Goal: Information Seeking & Learning: Learn about a topic

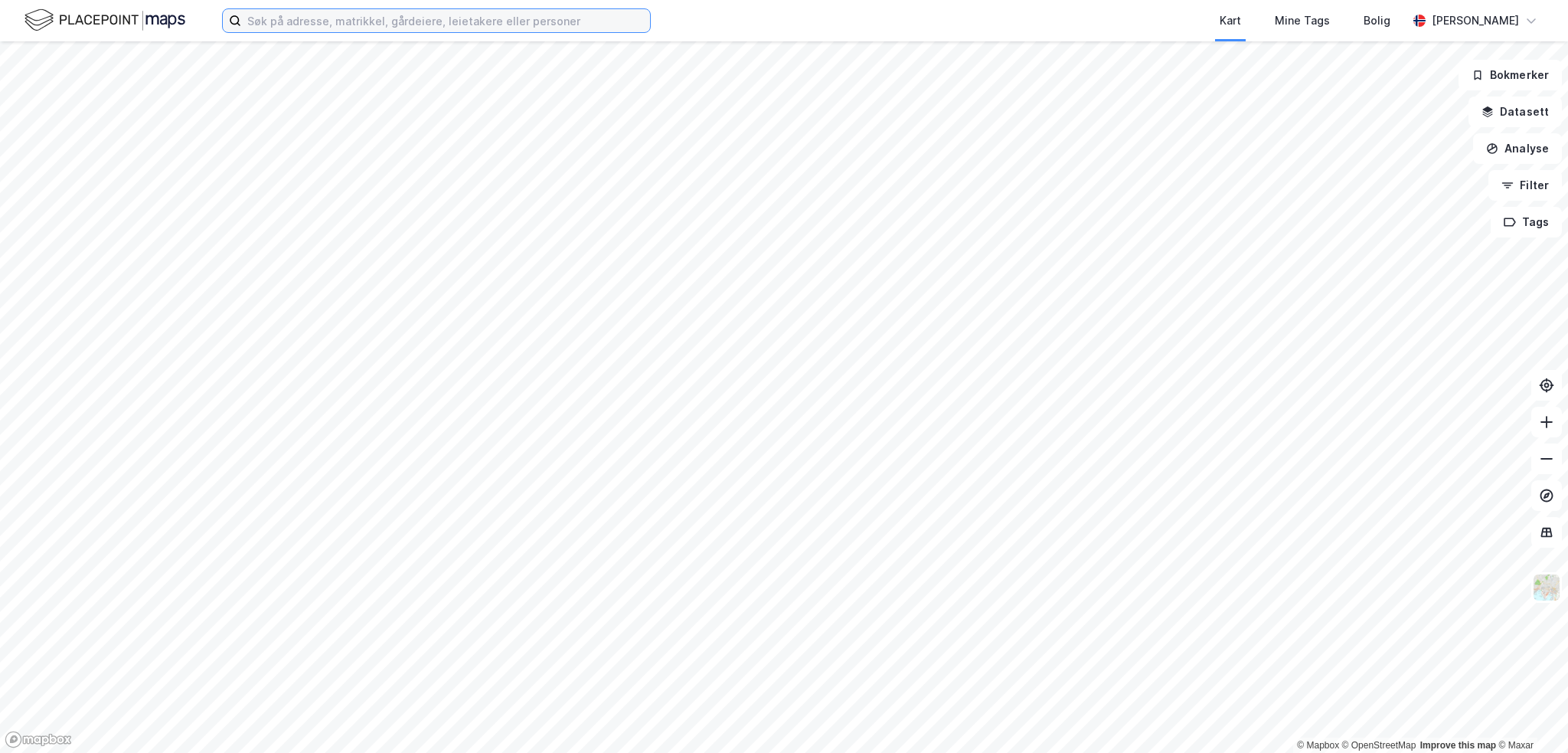
click at [285, 19] on input at bounding box center [445, 21] width 408 height 23
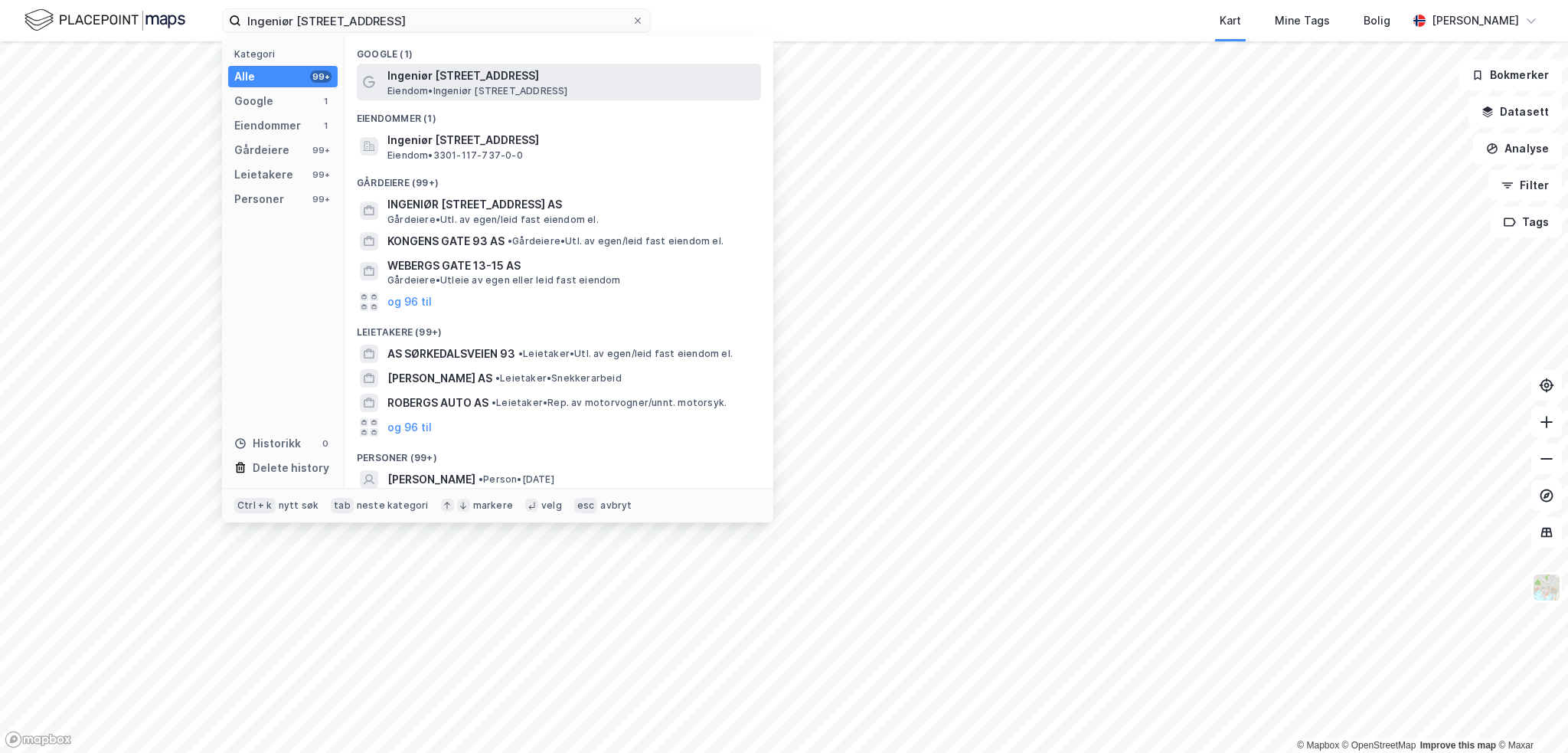
click at [493, 85] on span "Eiendom • [STREET_ADDRESS]" at bounding box center [477, 91] width 180 height 12
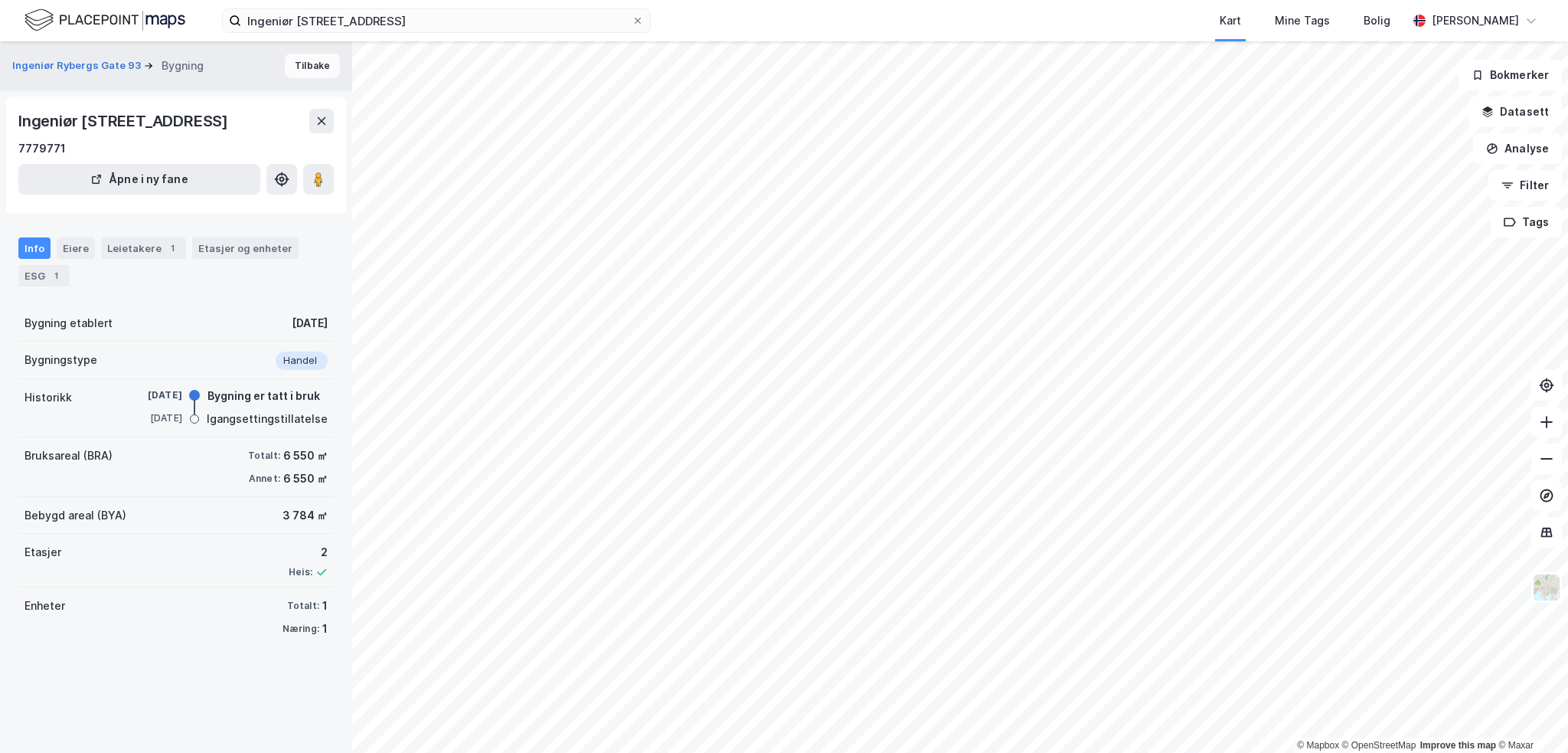
click at [285, 67] on button "Tilbake" at bounding box center [312, 65] width 55 height 25
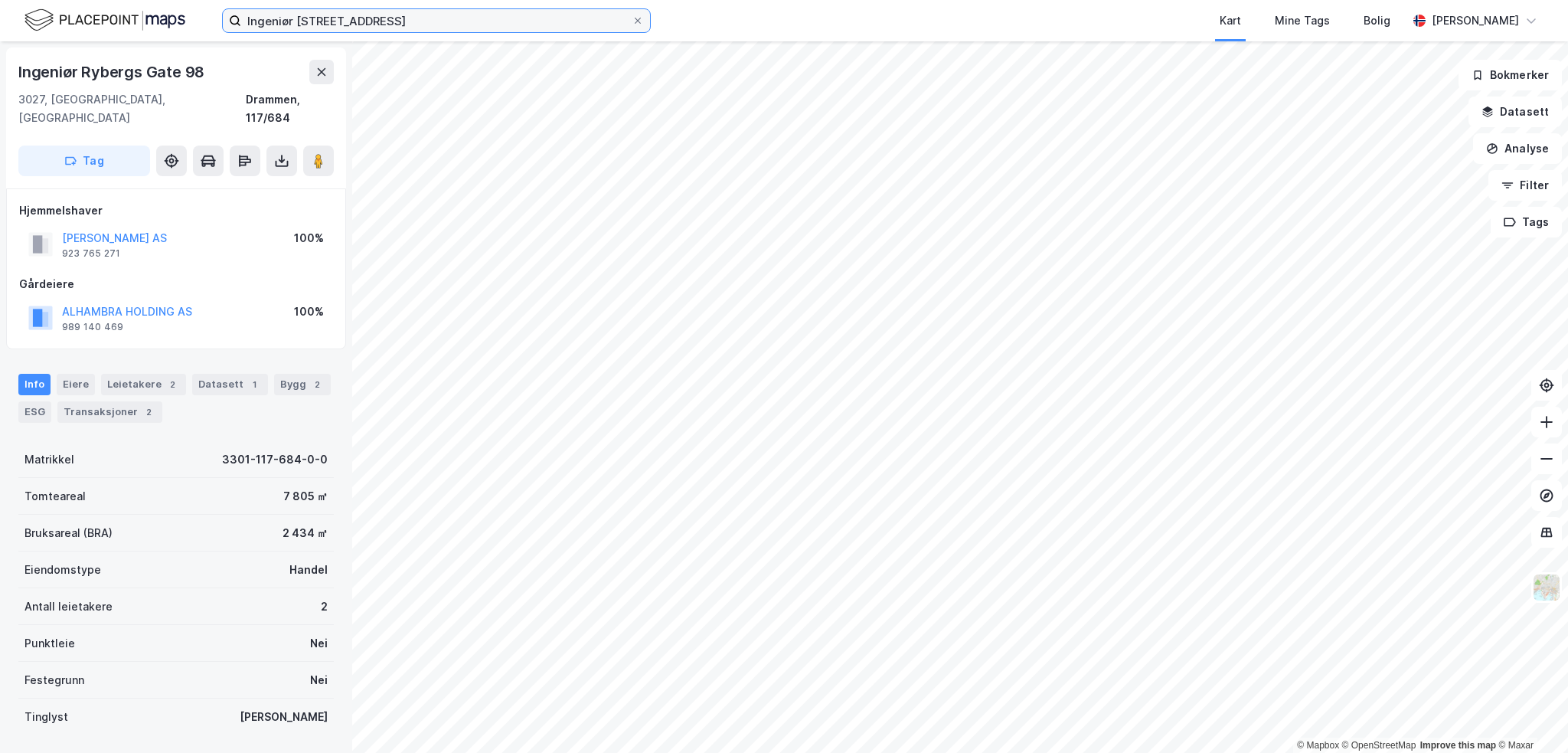
click at [387, 22] on input "Ingeniør [STREET_ADDRESS]" at bounding box center [436, 21] width 390 height 23
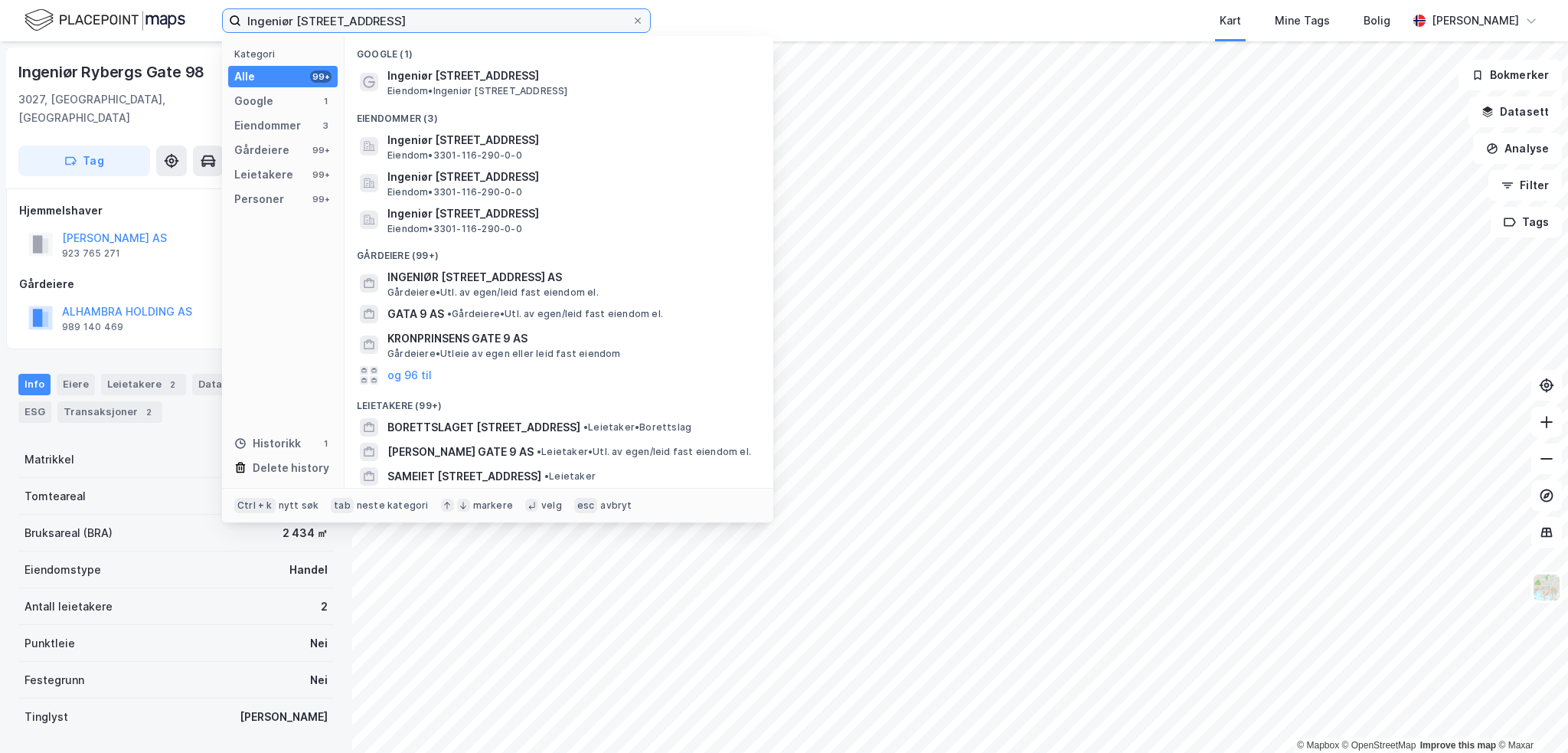
type input "Ingeniør [STREET_ADDRESS]"
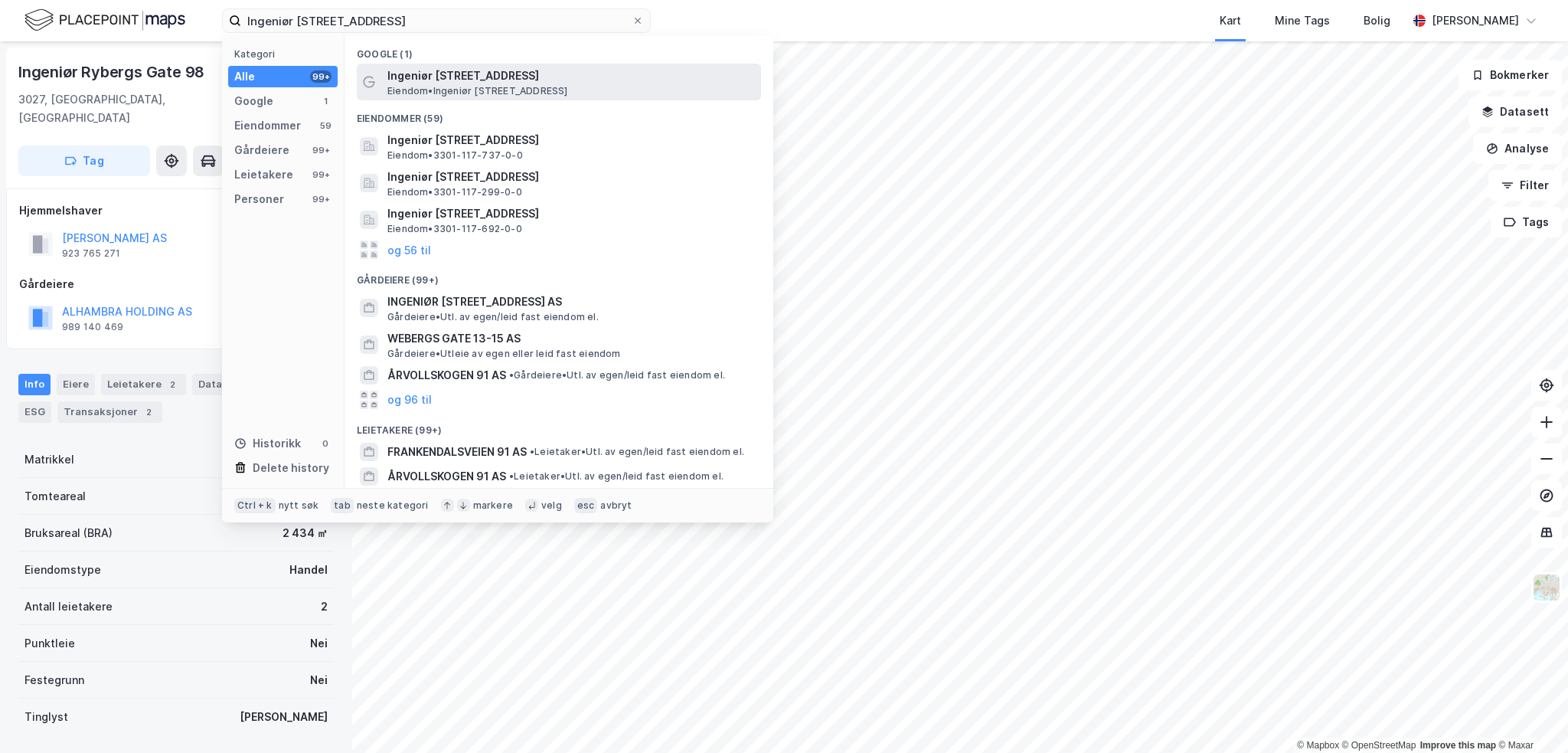
click at [506, 77] on span "Ingeniør [STREET_ADDRESS]" at bounding box center [571, 76] width 367 height 18
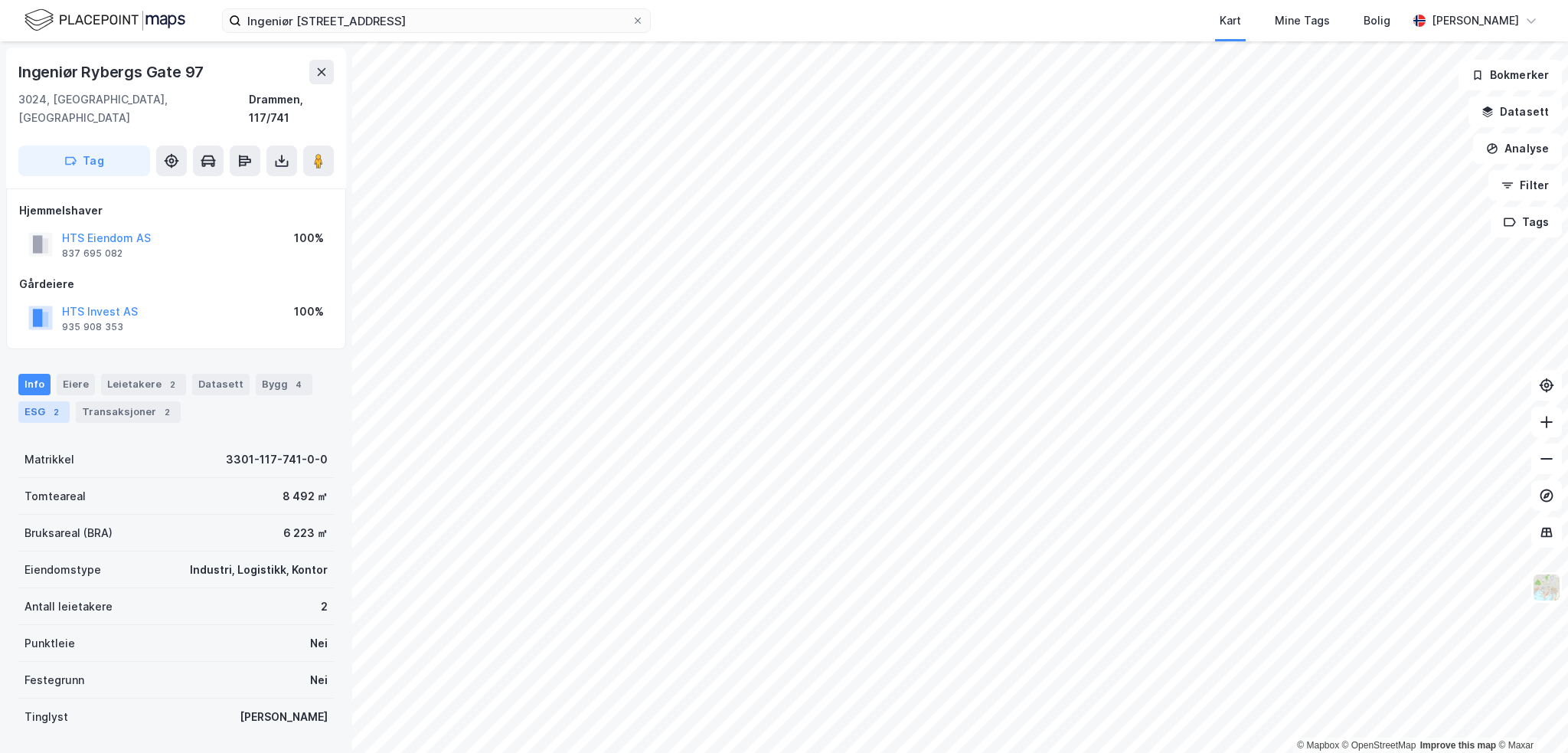
click at [43, 402] on div "ESG 2" at bounding box center [44, 412] width 52 height 21
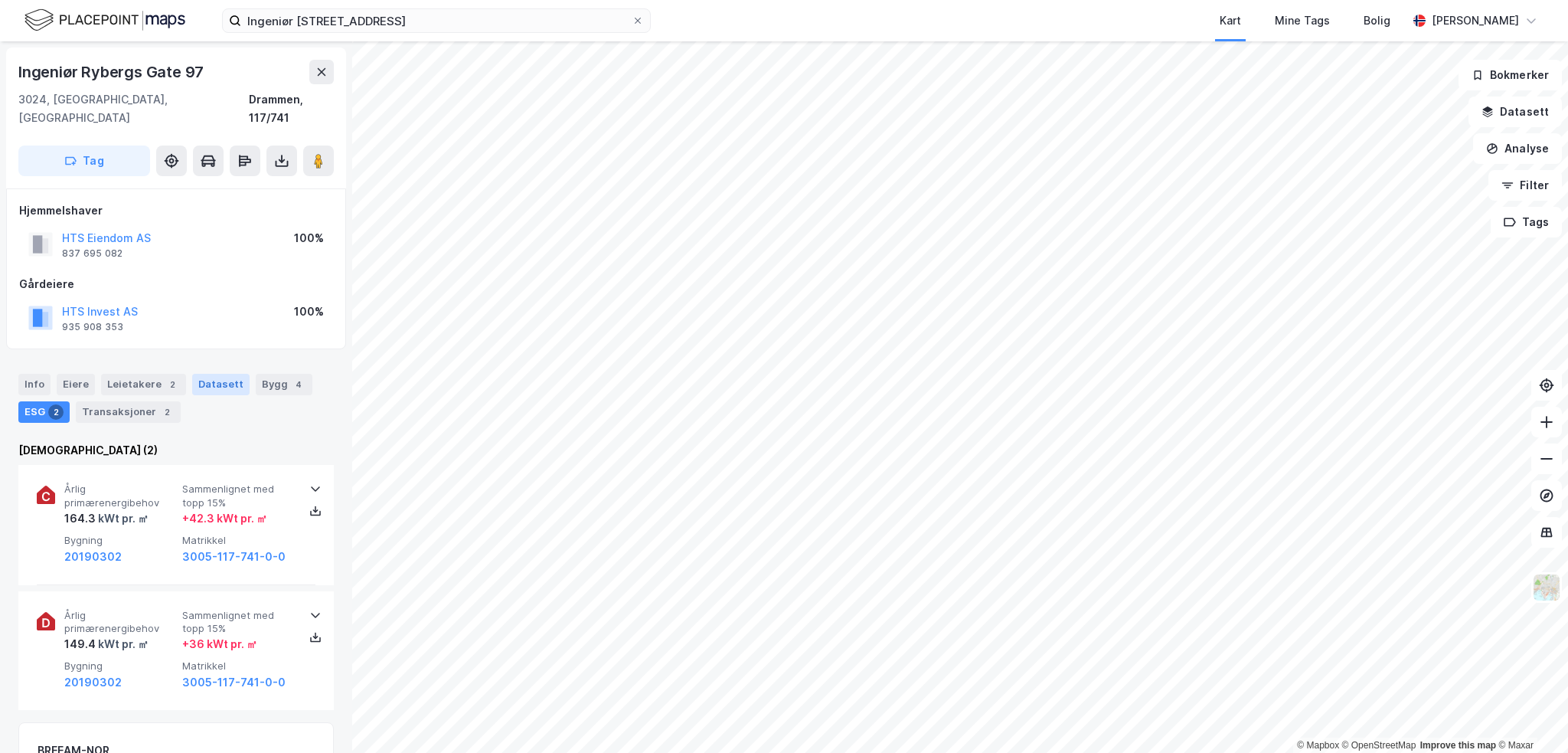
click at [205, 374] on div "Datasett" at bounding box center [221, 384] width 57 height 21
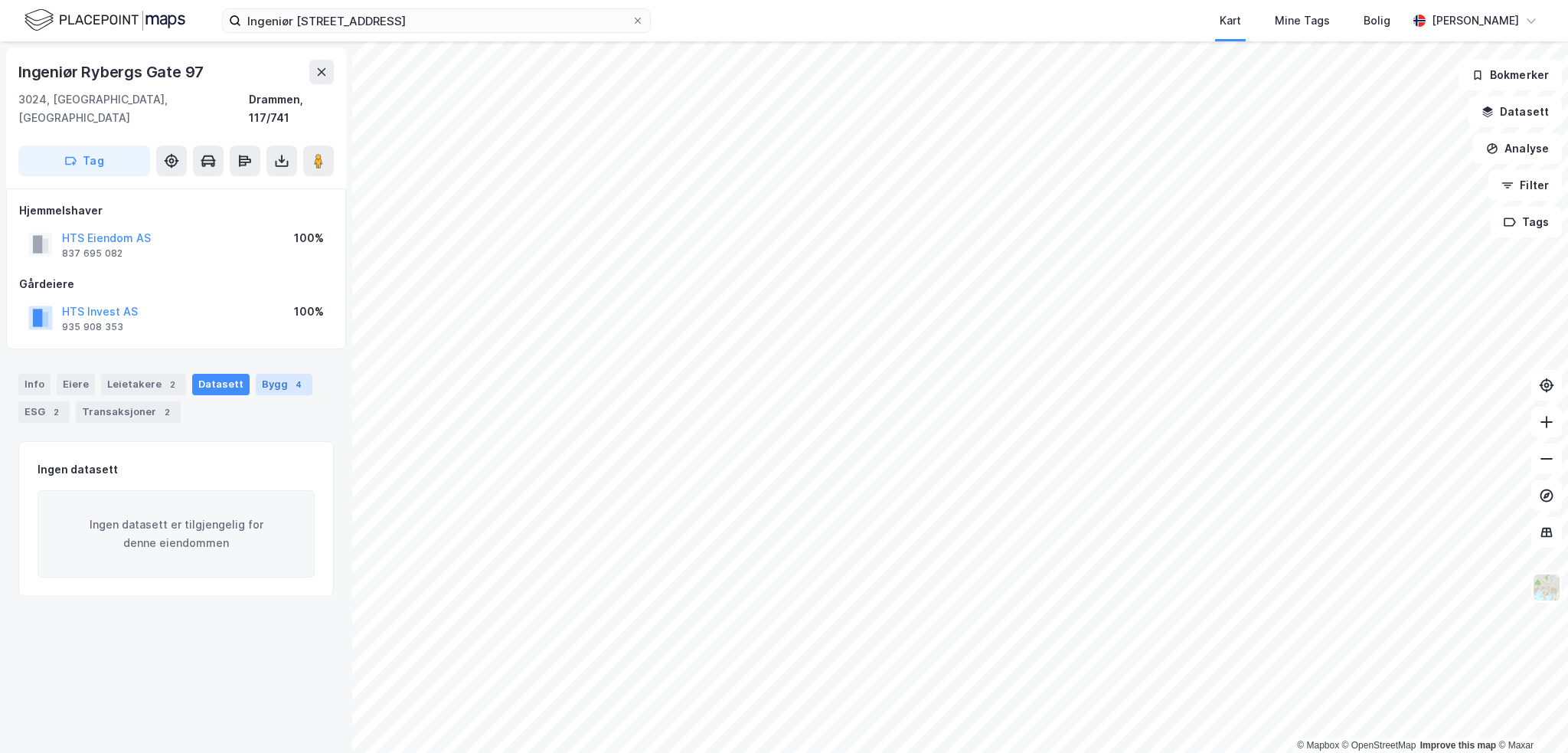
click at [256, 374] on div "Bygg 4" at bounding box center [284, 384] width 56 height 21
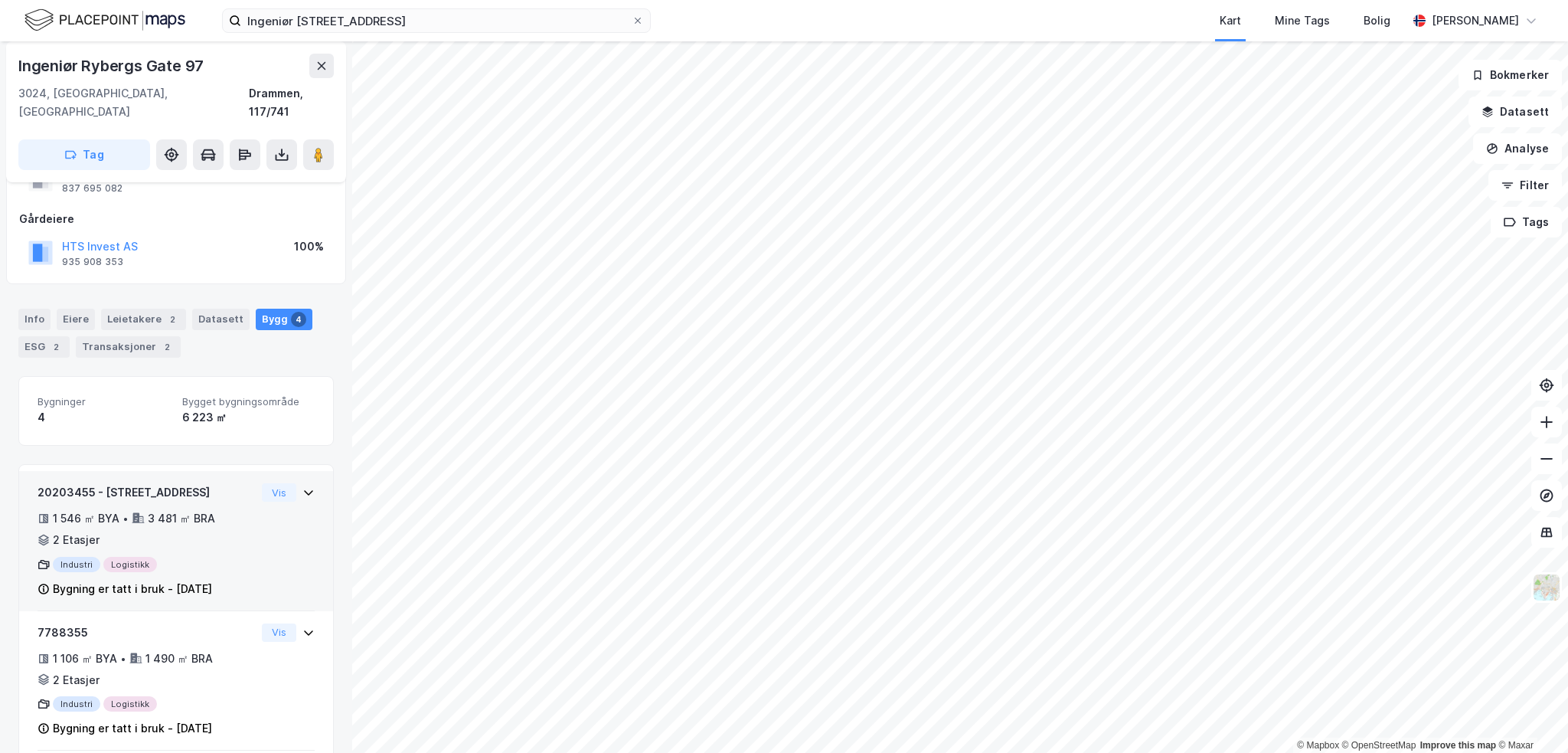
scroll to position [153, 0]
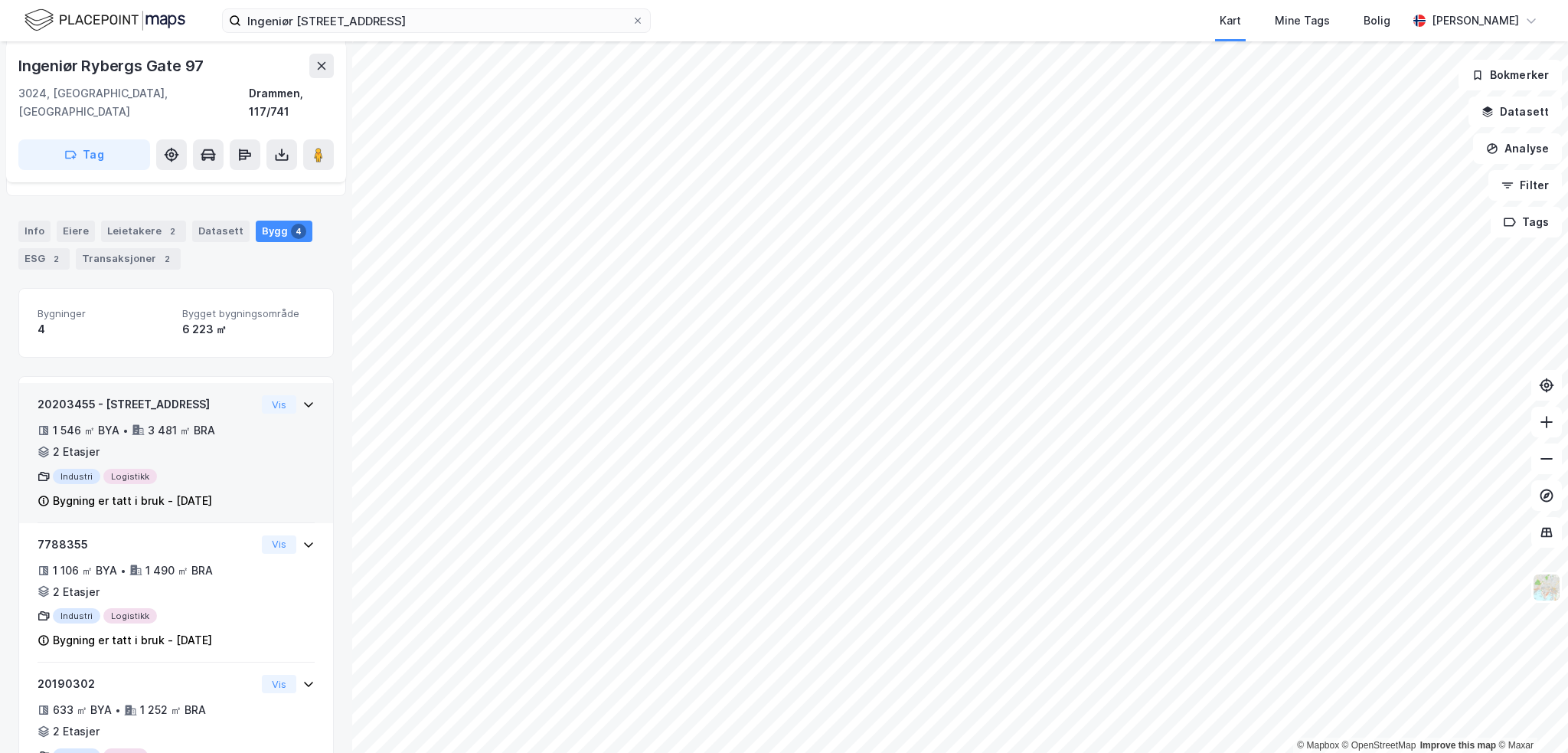
click at [304, 402] on icon at bounding box center [308, 405] width 10 height 6
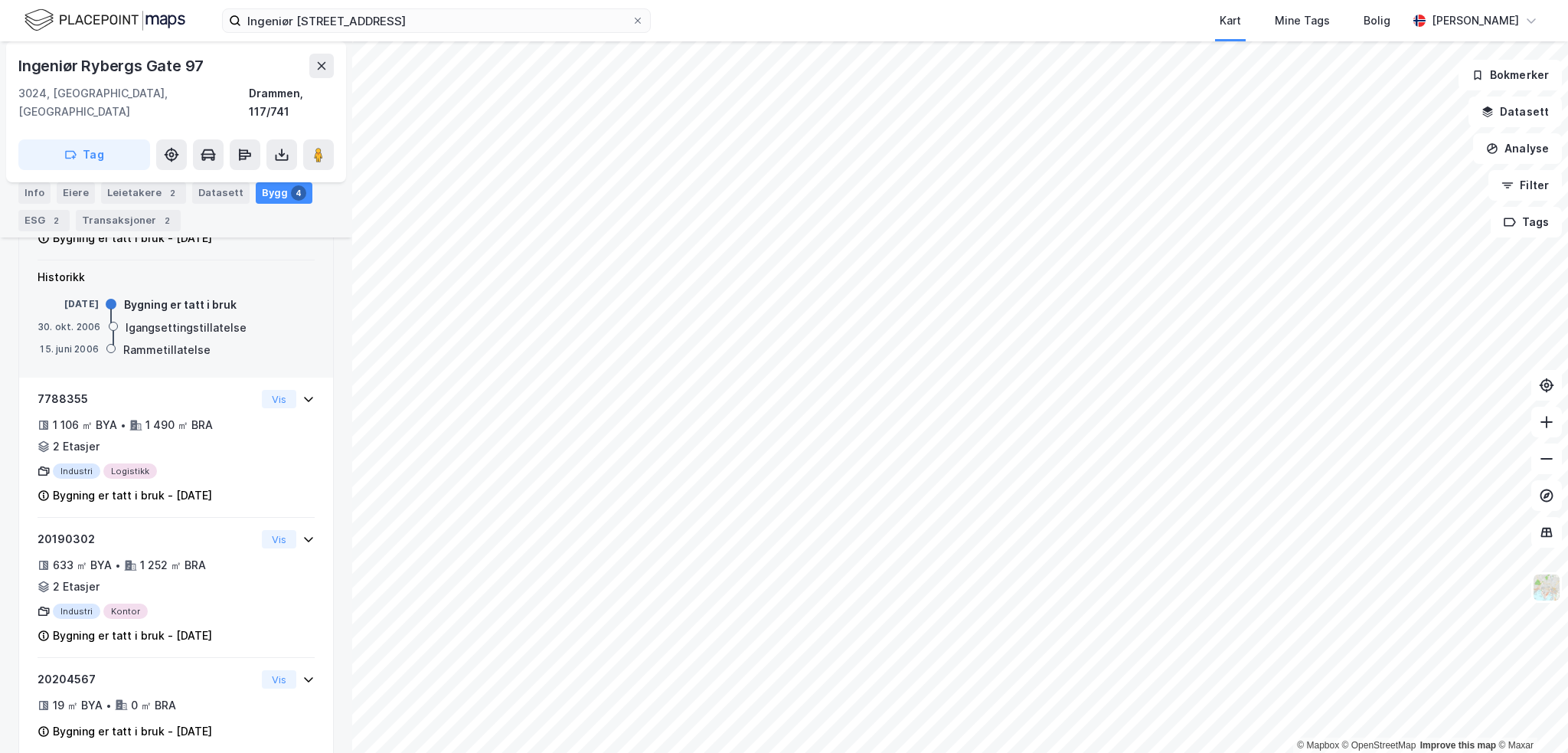
scroll to position [421, 0]
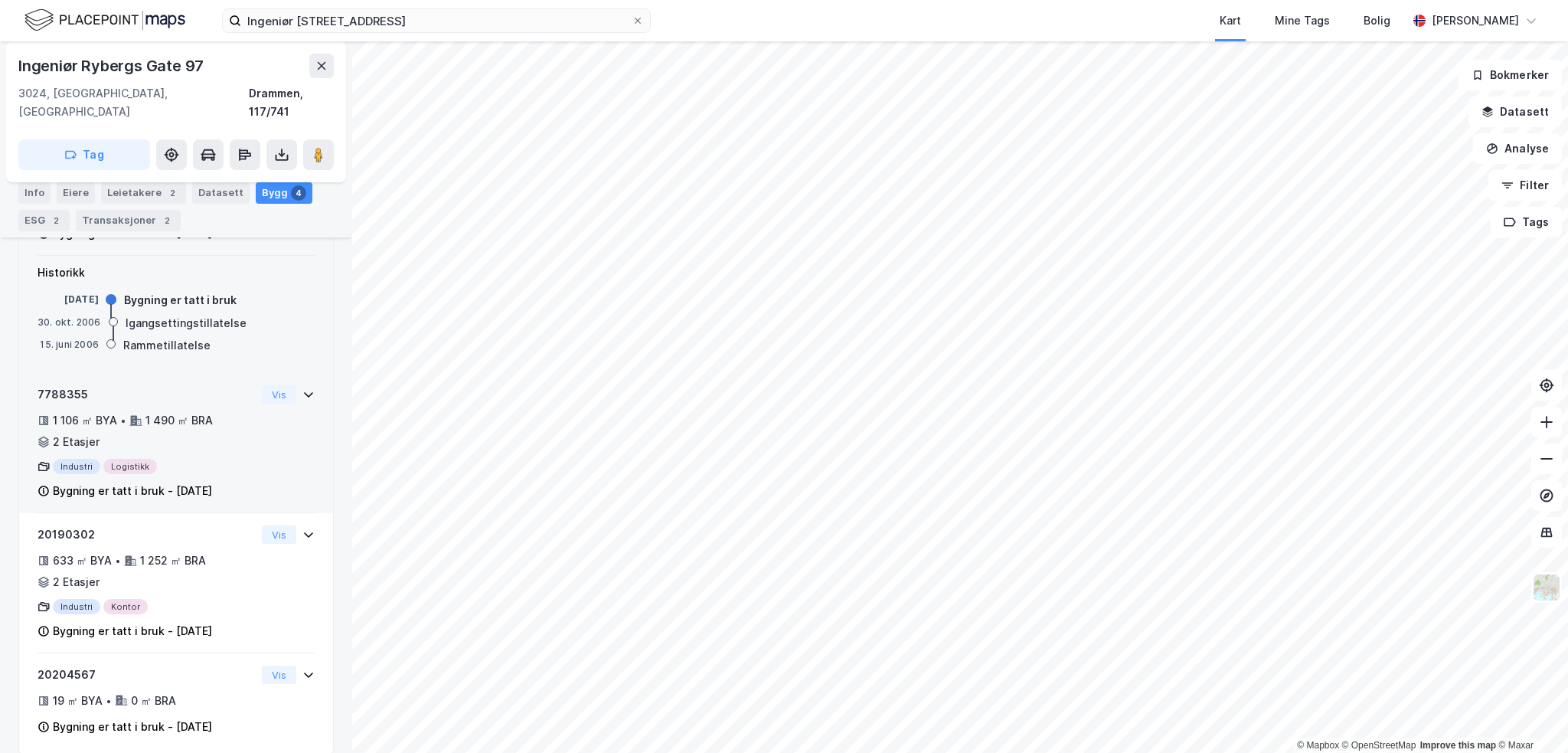
click at [302, 388] on icon at bounding box center [308, 394] width 12 height 12
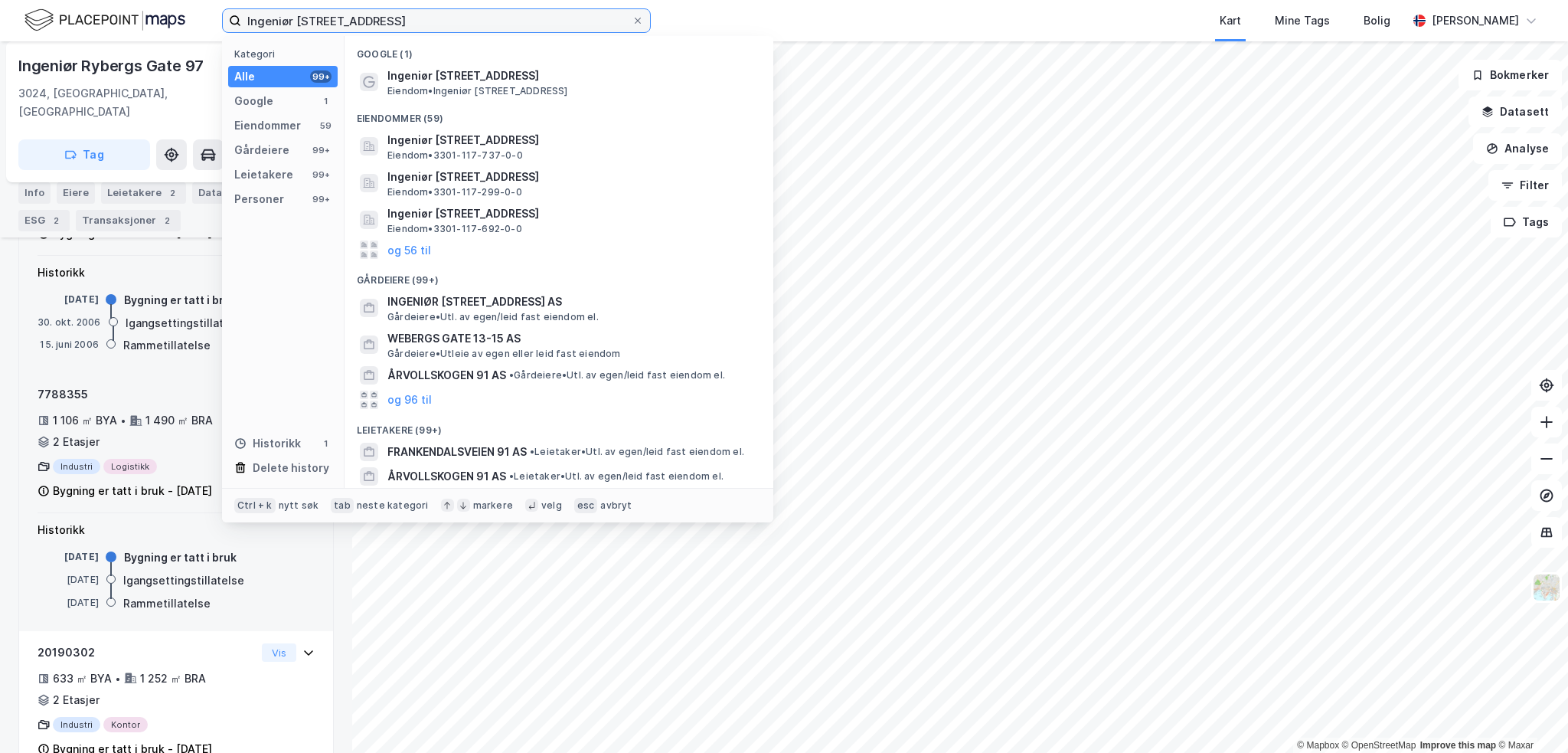
click at [509, 22] on input "Ingeniør [STREET_ADDRESS]" at bounding box center [436, 21] width 390 height 23
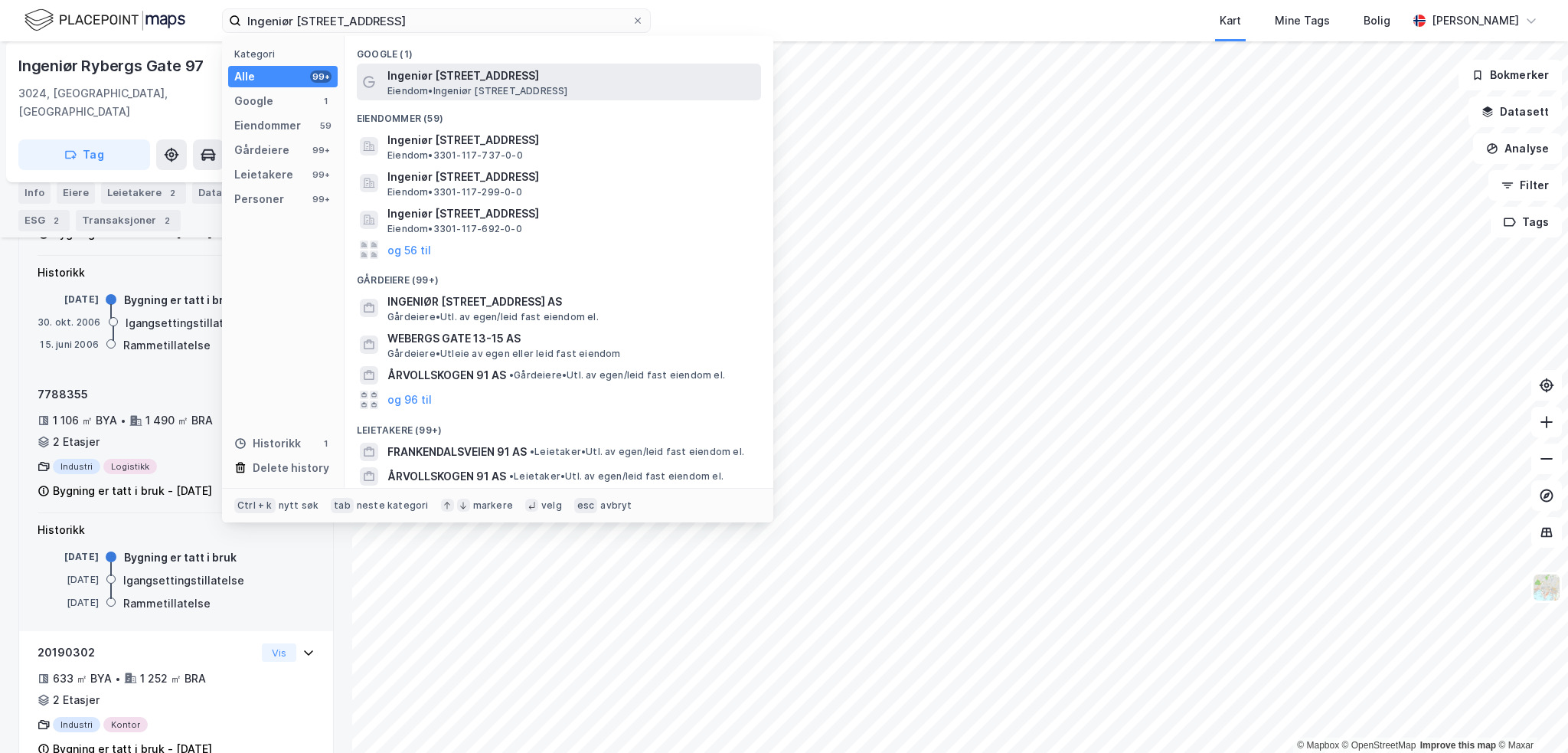
click at [470, 79] on span "Ingeniør [STREET_ADDRESS]" at bounding box center [571, 76] width 367 height 18
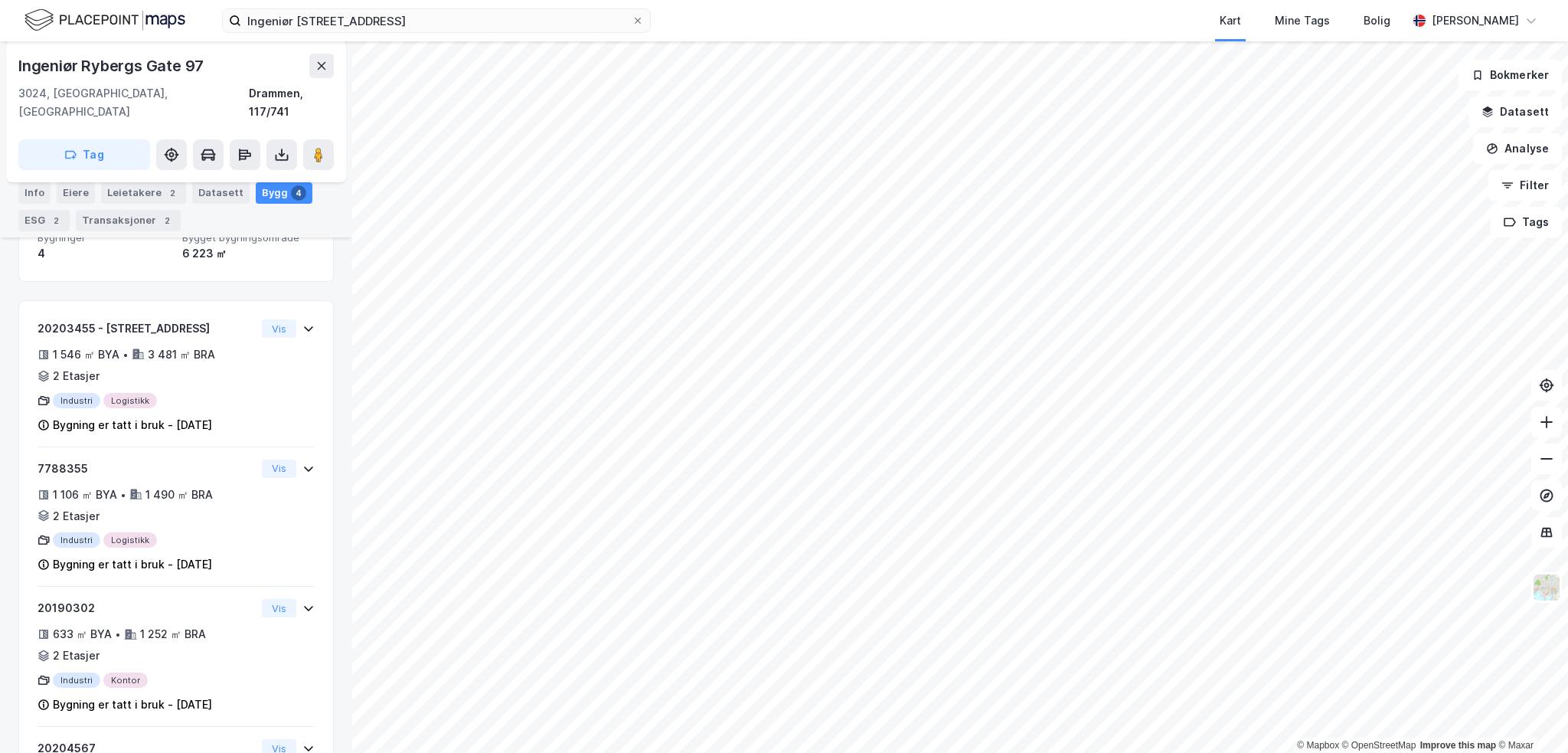
scroll to position [230, 0]
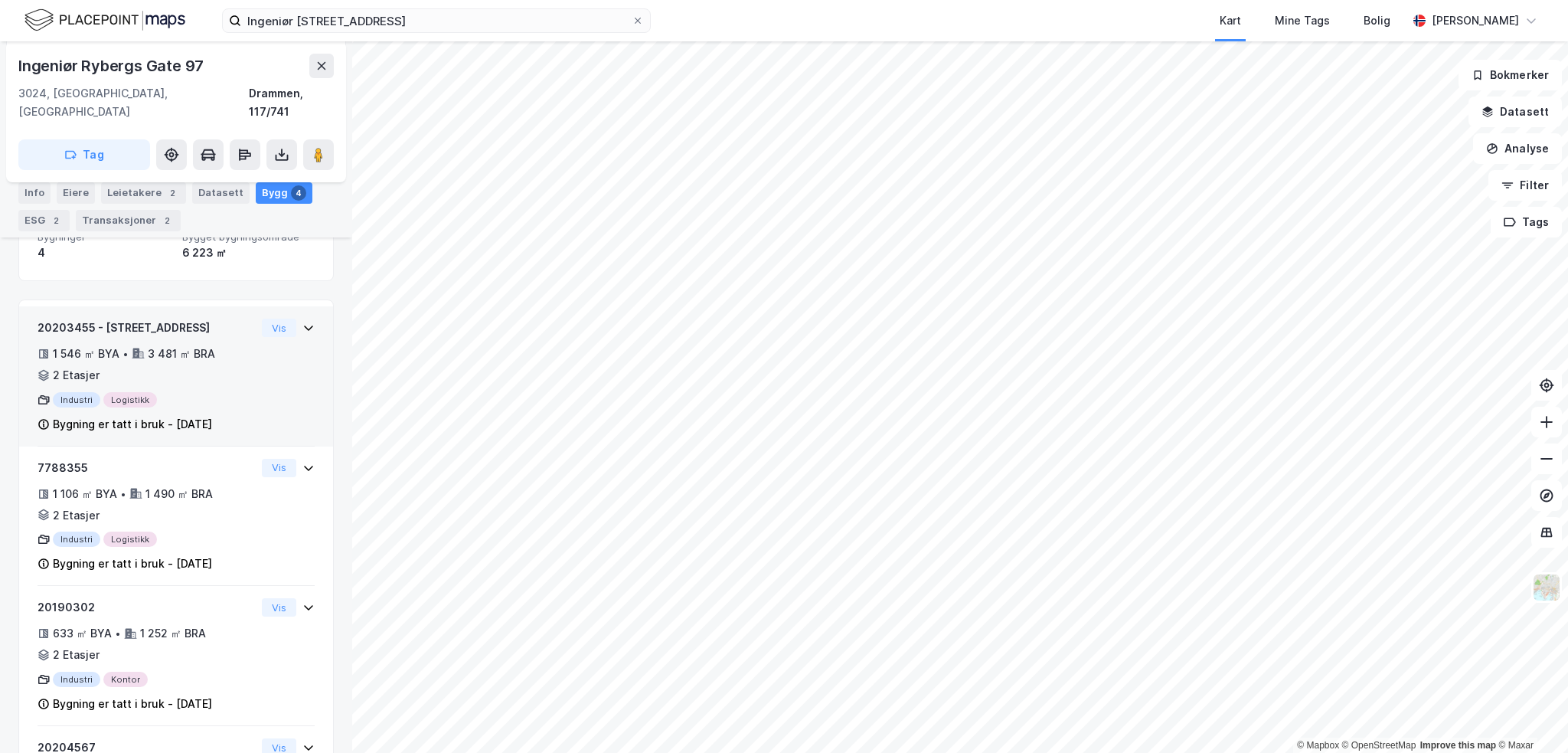
click at [304, 325] on icon at bounding box center [308, 328] width 10 height 6
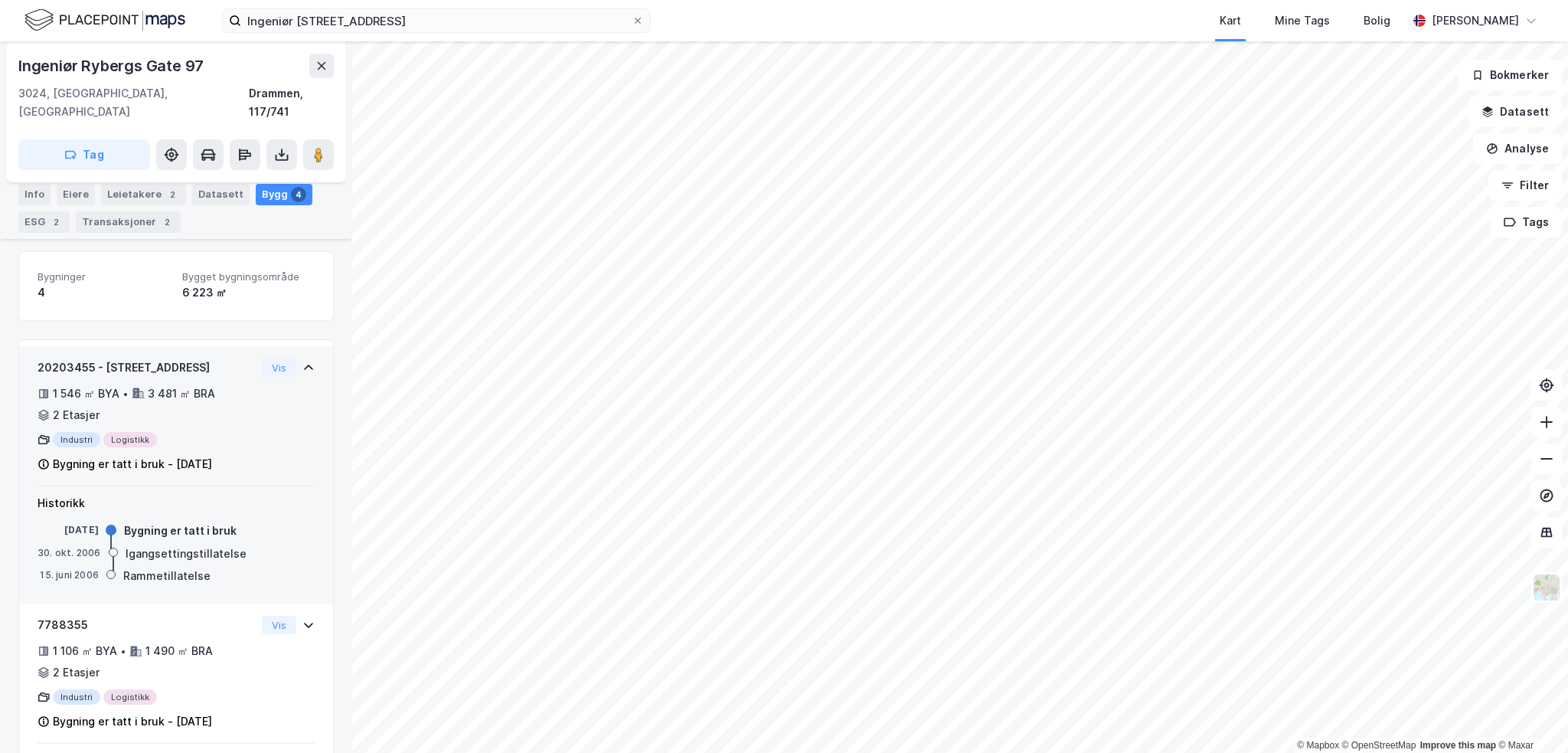
scroll to position [421, 0]
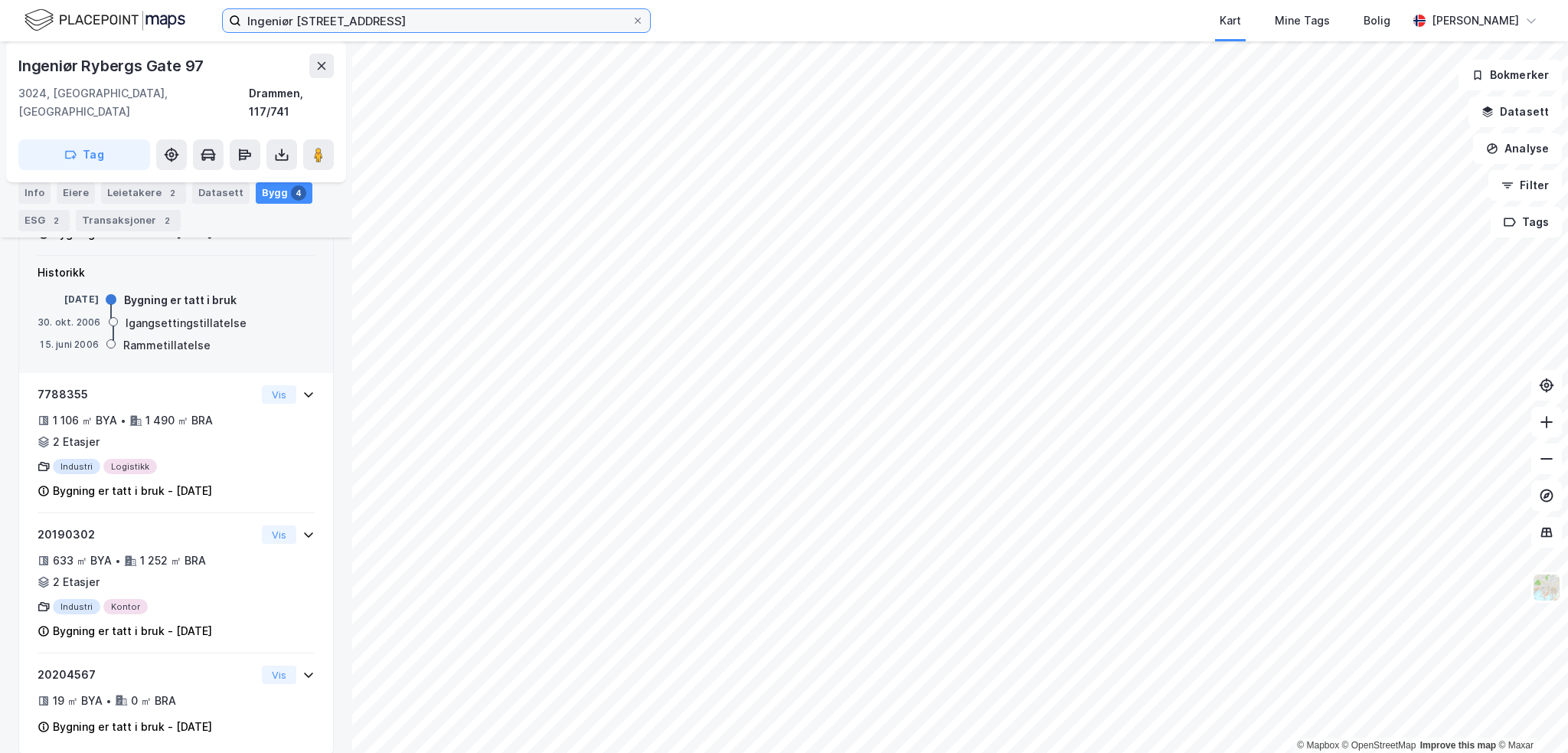
click at [392, 18] on input "Ingeniør [STREET_ADDRESS]" at bounding box center [436, 21] width 390 height 23
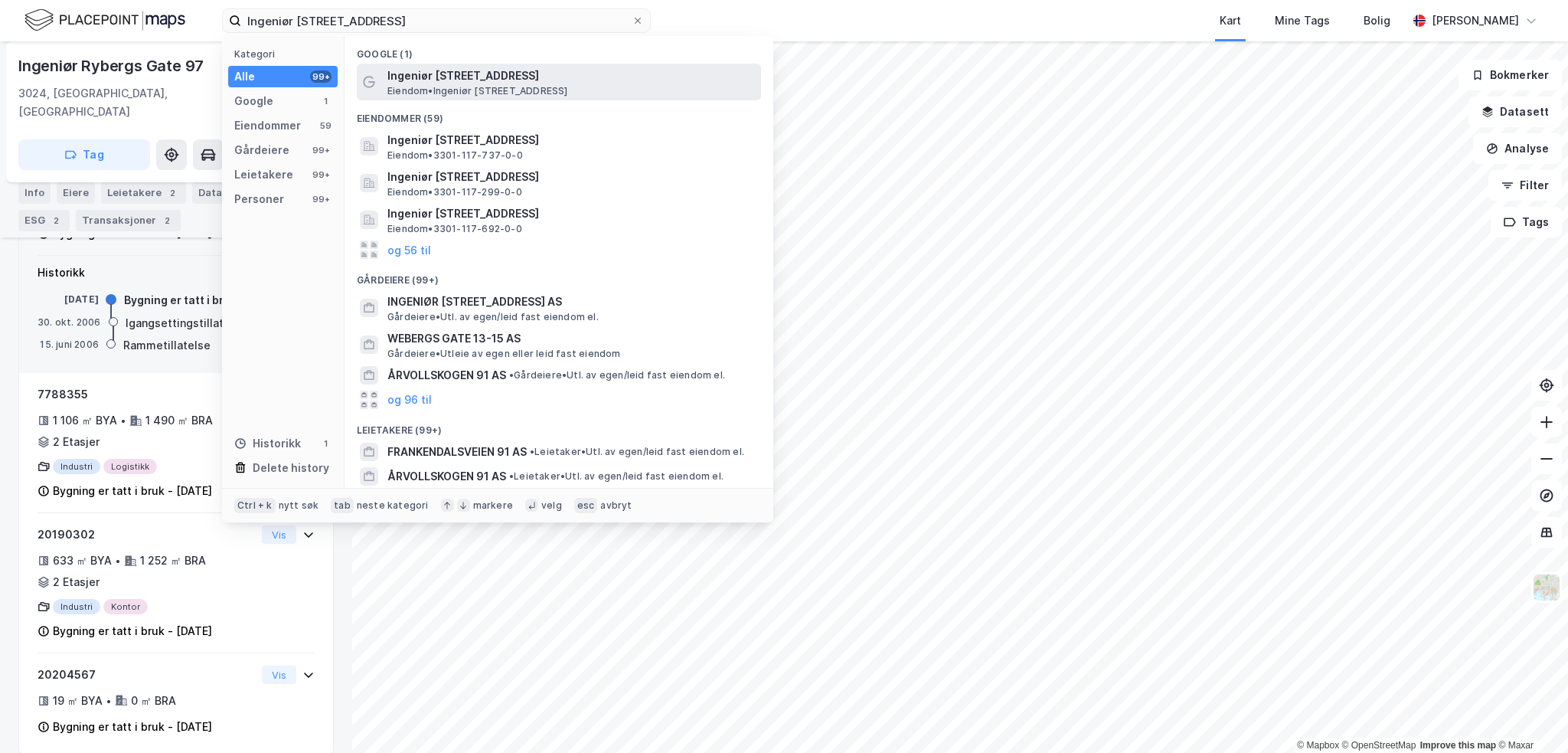
click at [459, 80] on span "Ingeniør [STREET_ADDRESS]" at bounding box center [571, 76] width 367 height 18
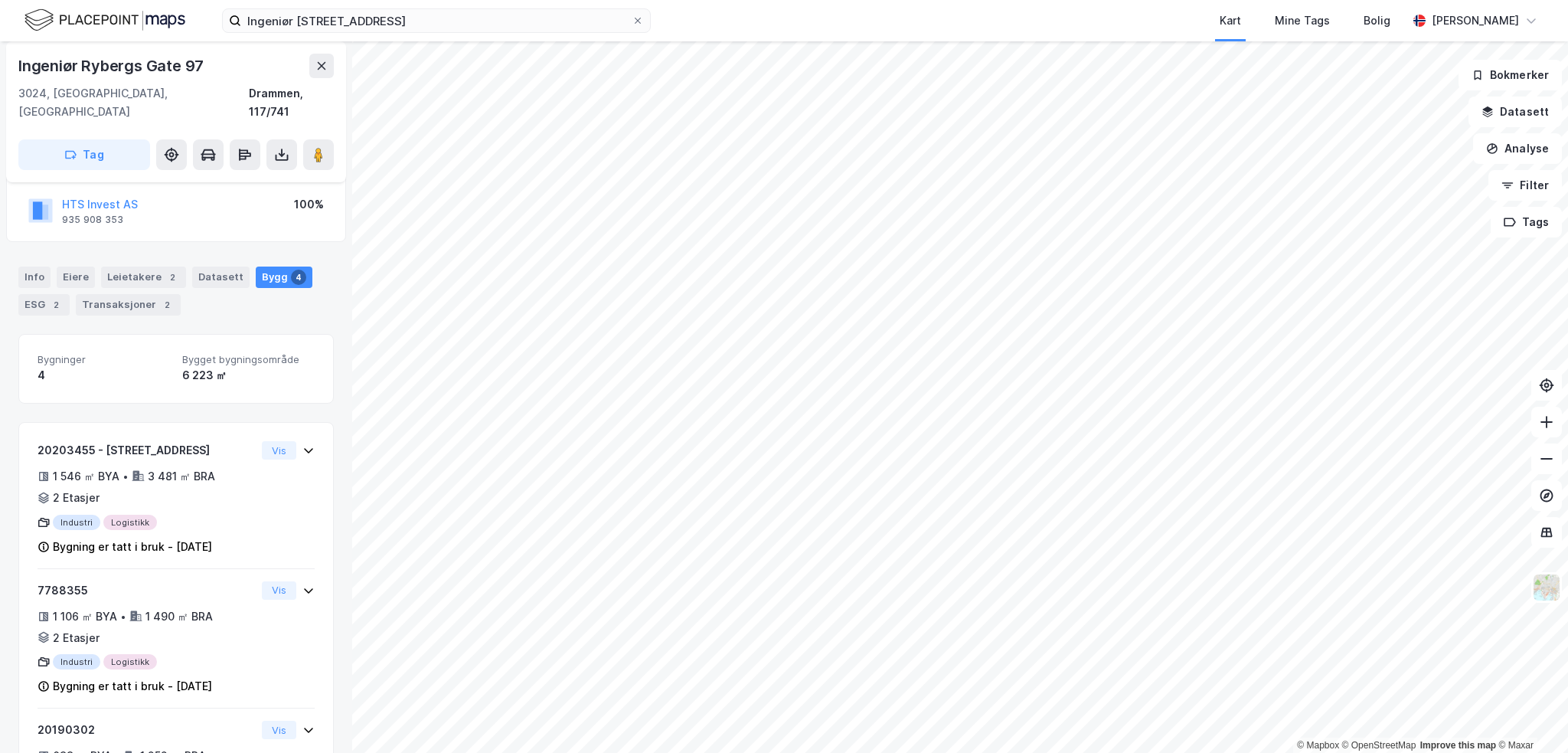
scroll to position [153, 0]
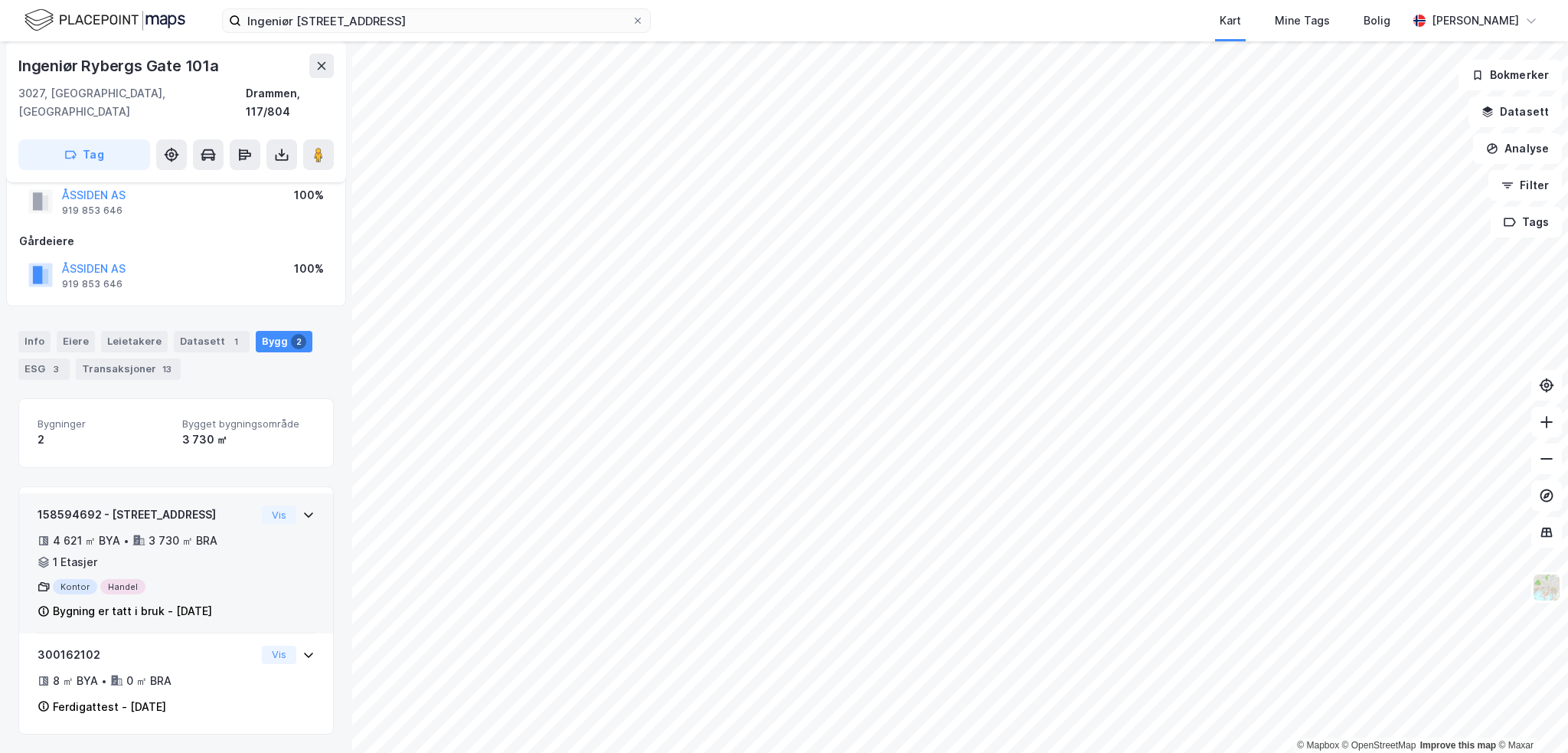
scroll to position [41, 0]
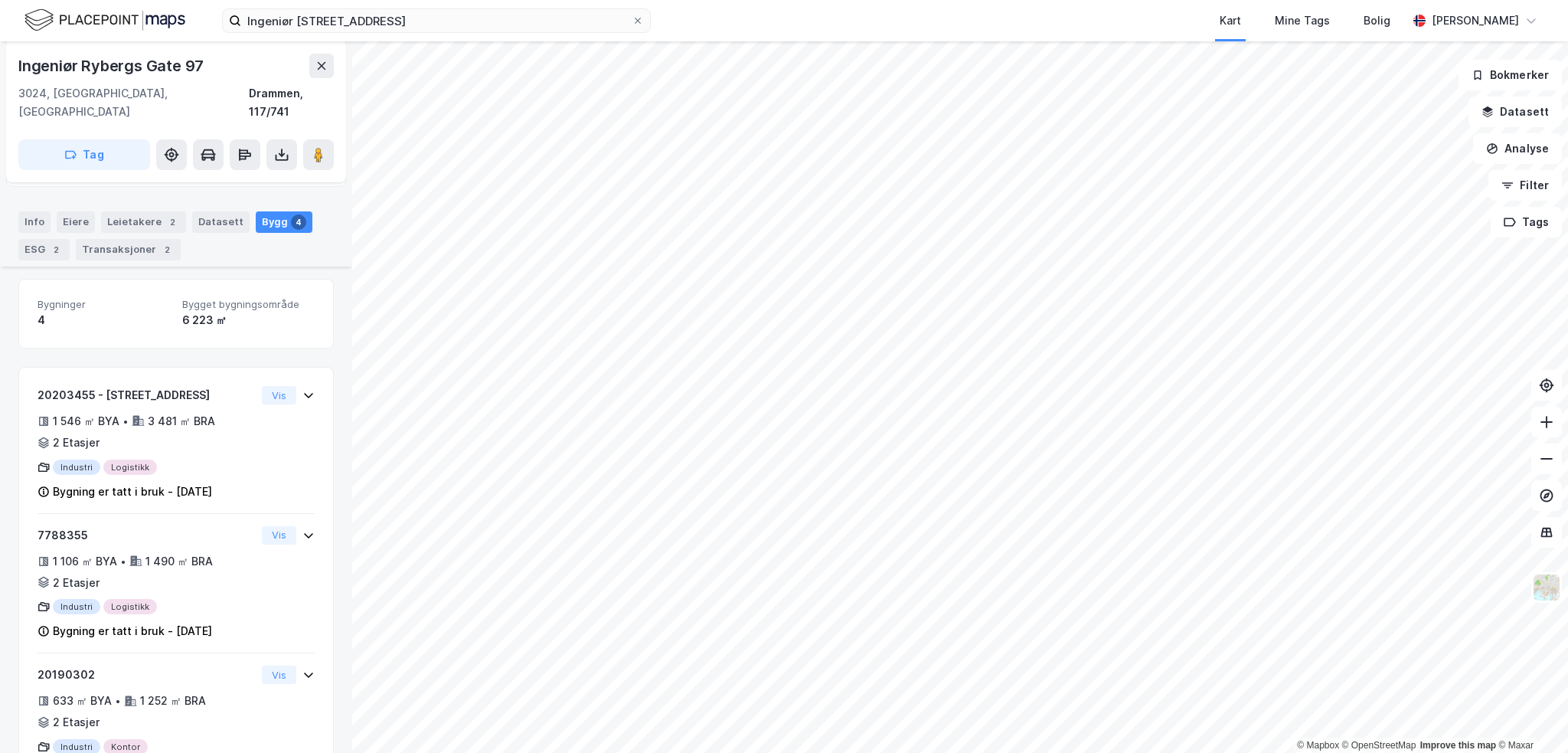
scroll to position [190, 0]
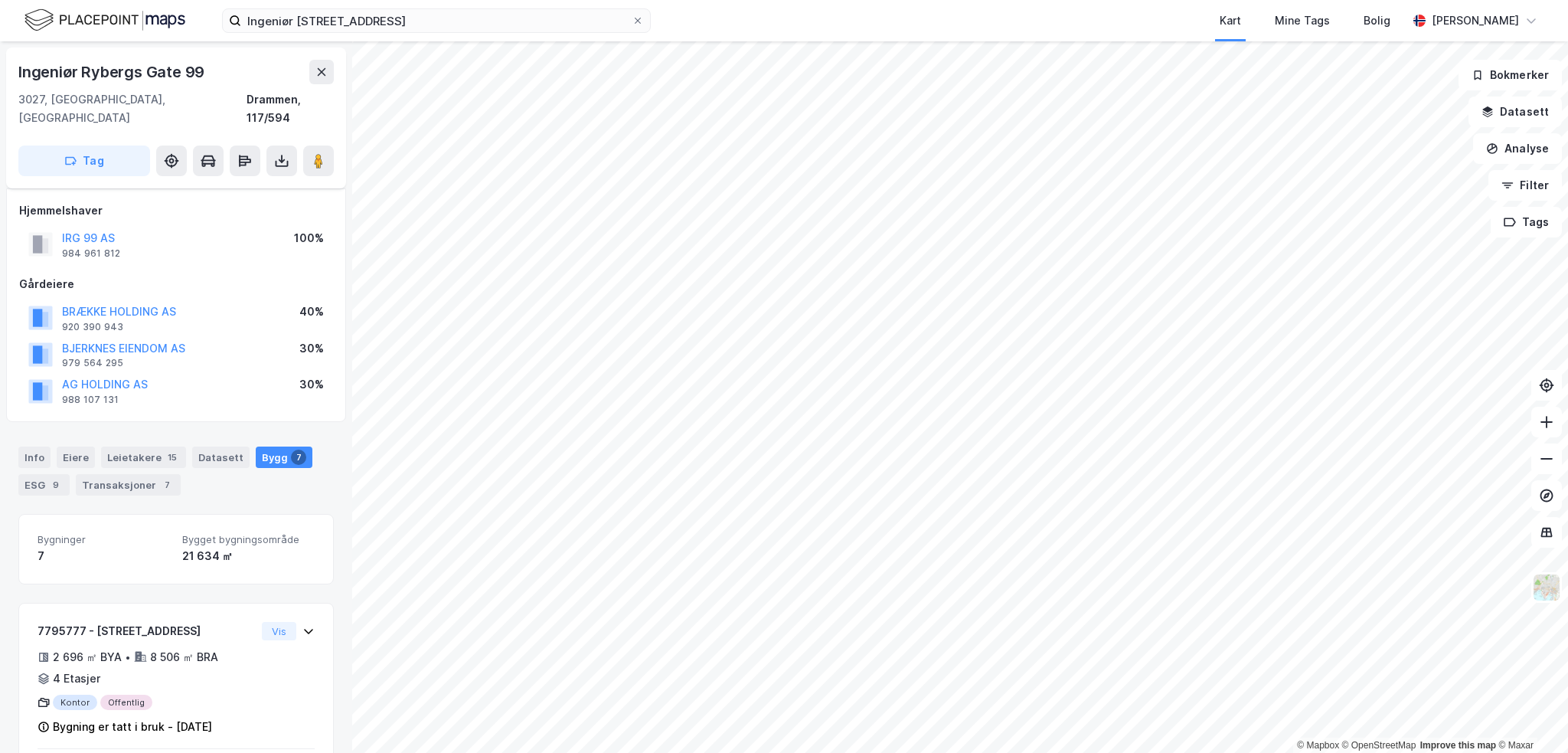
scroll to position [190, 0]
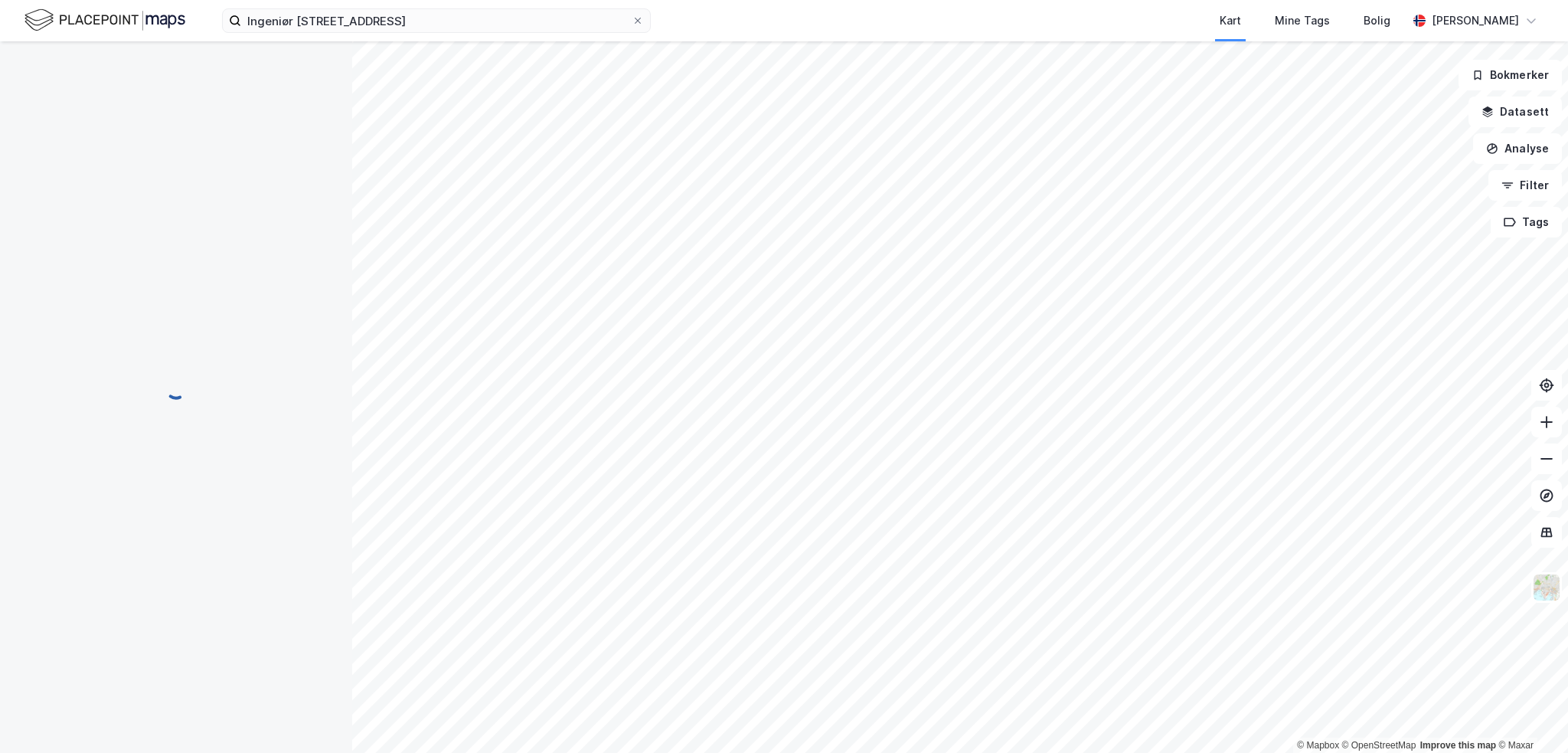
scroll to position [107, 0]
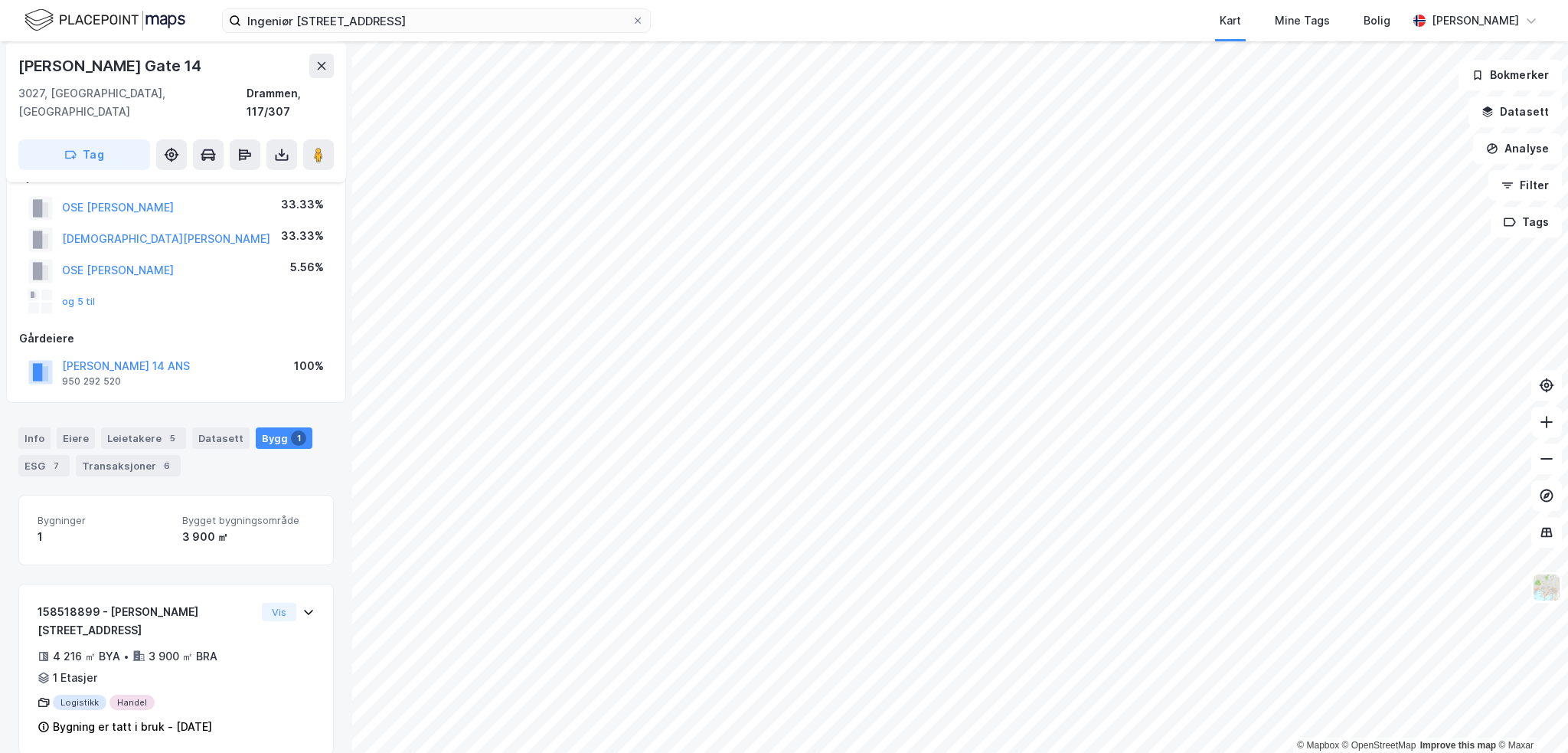
scroll to position [107, 0]
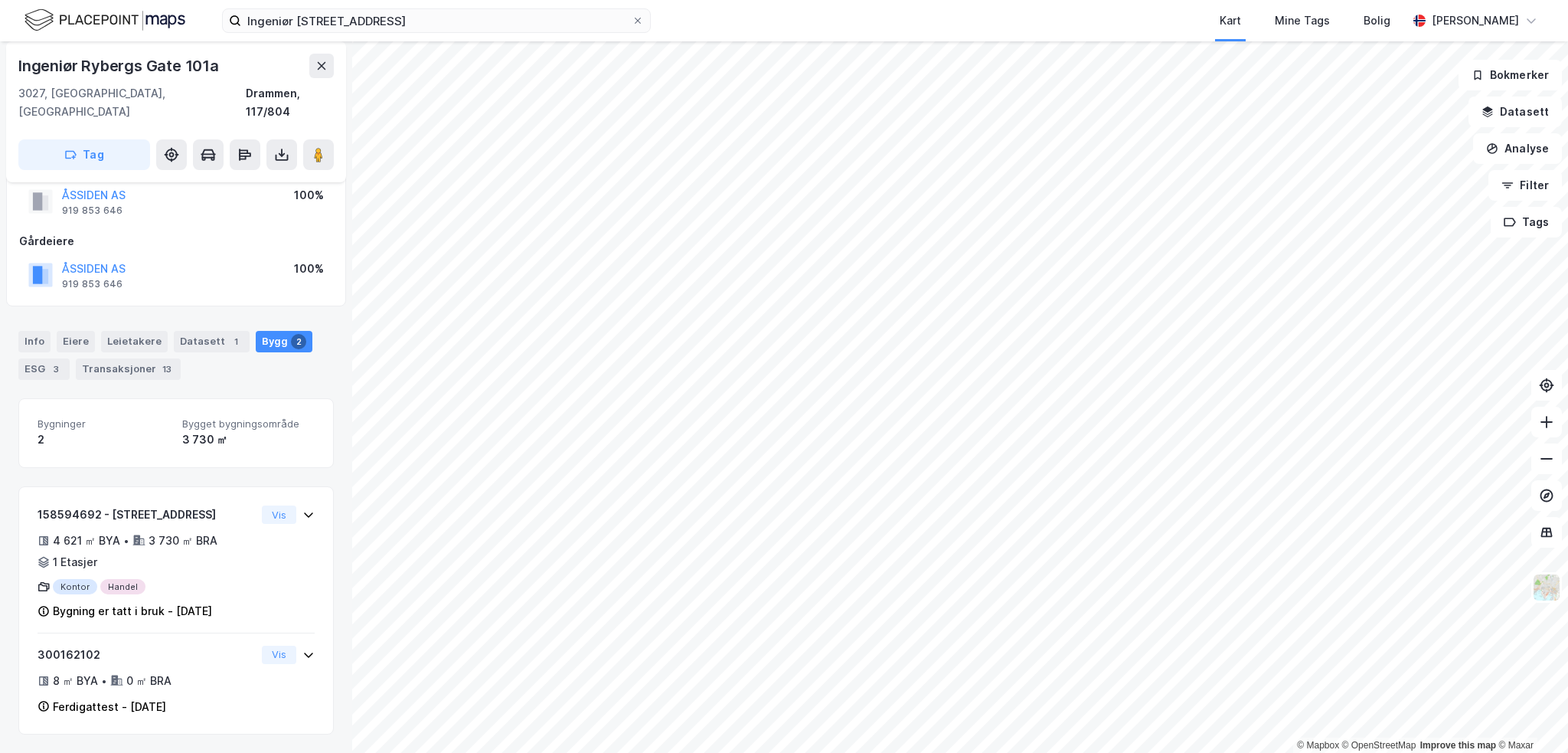
scroll to position [41, 0]
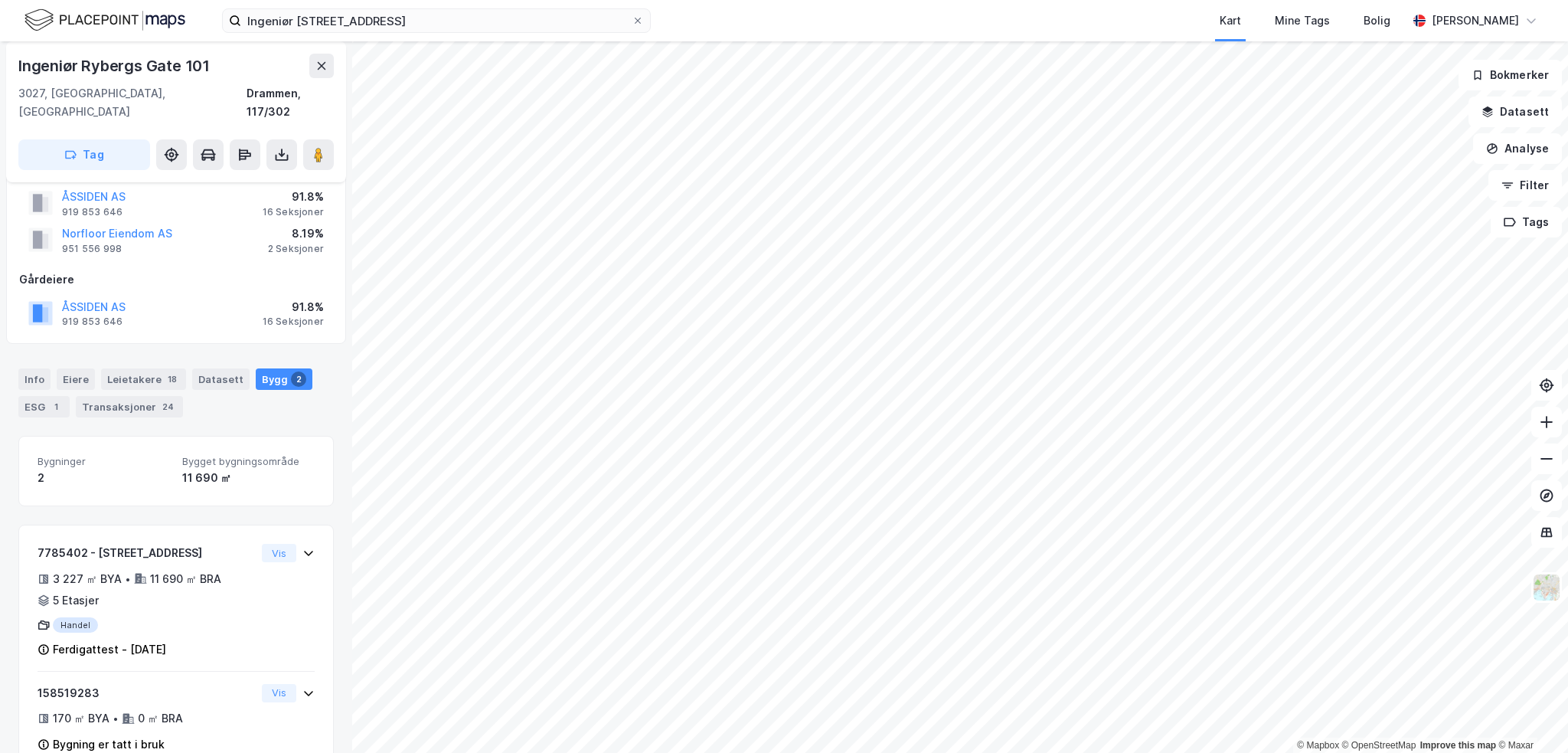
scroll to position [60, 0]
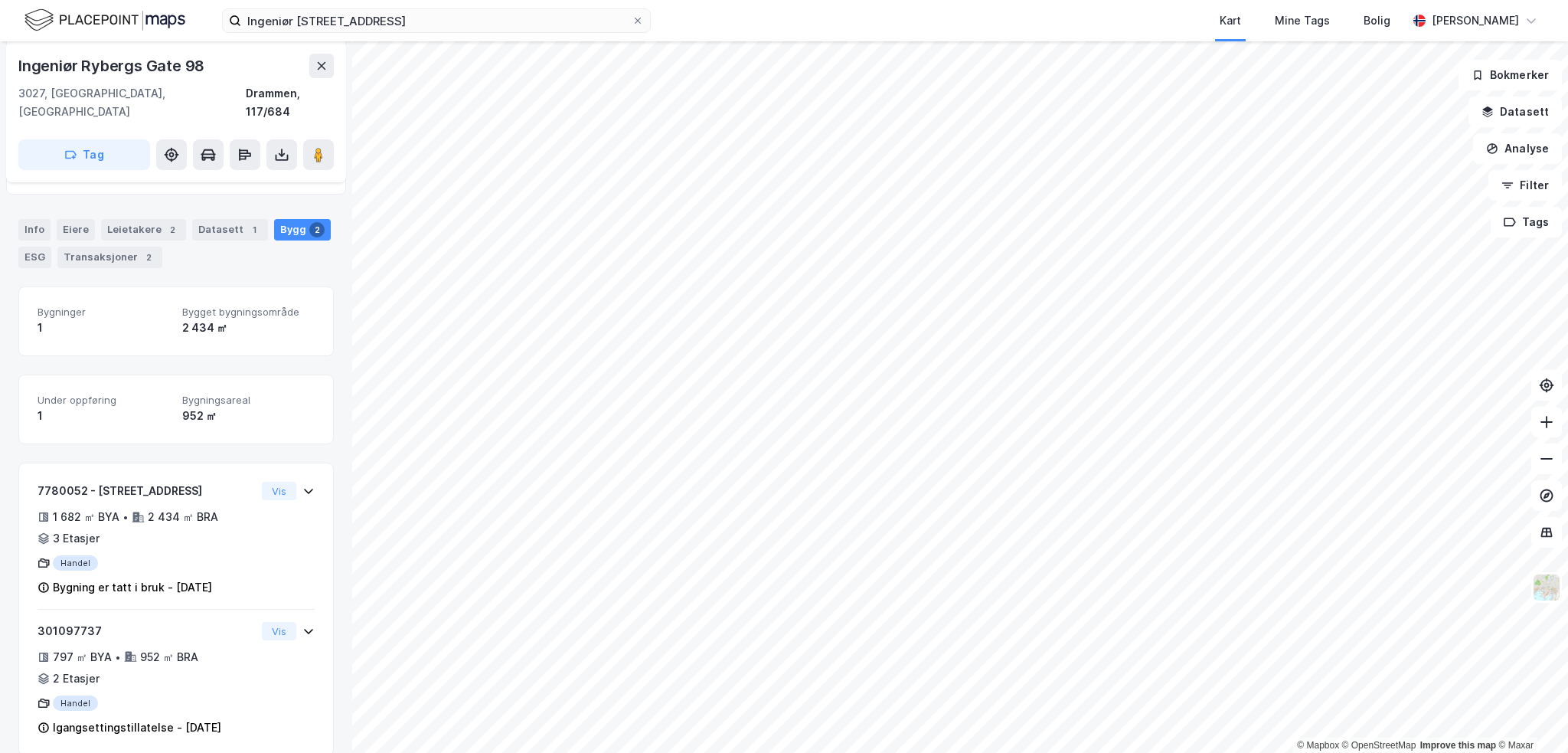
scroll to position [156, 0]
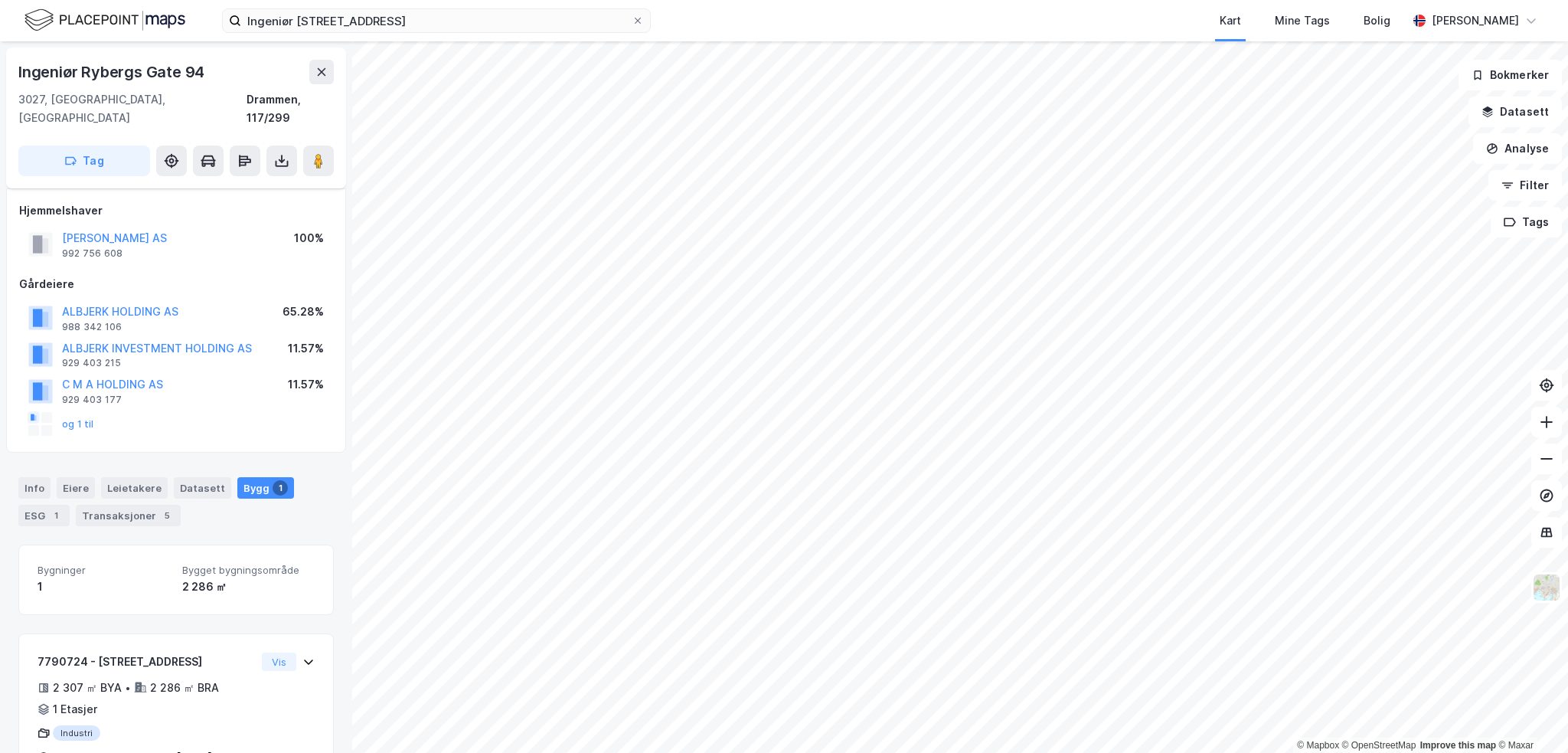
scroll to position [31, 0]
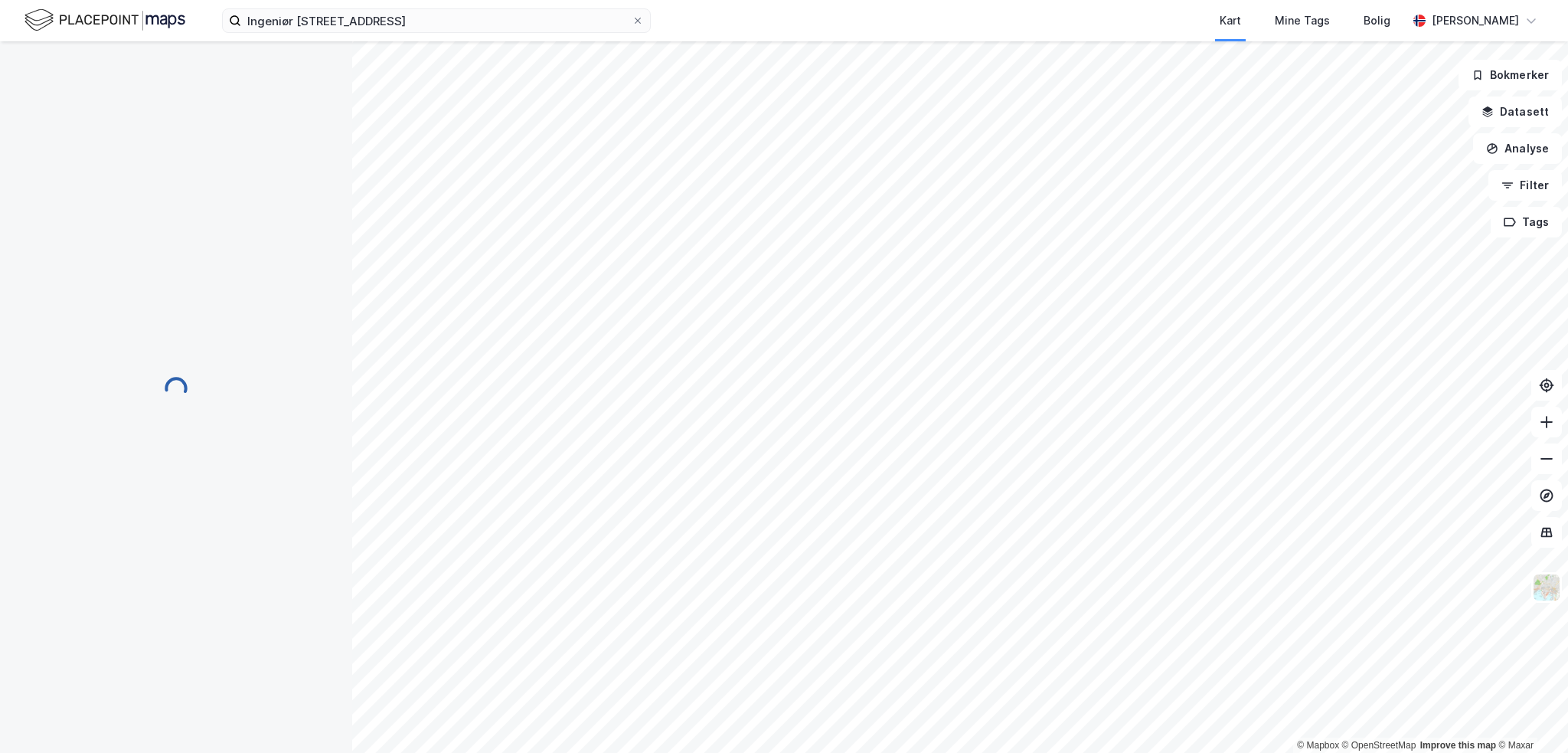
scroll to position [31, 0]
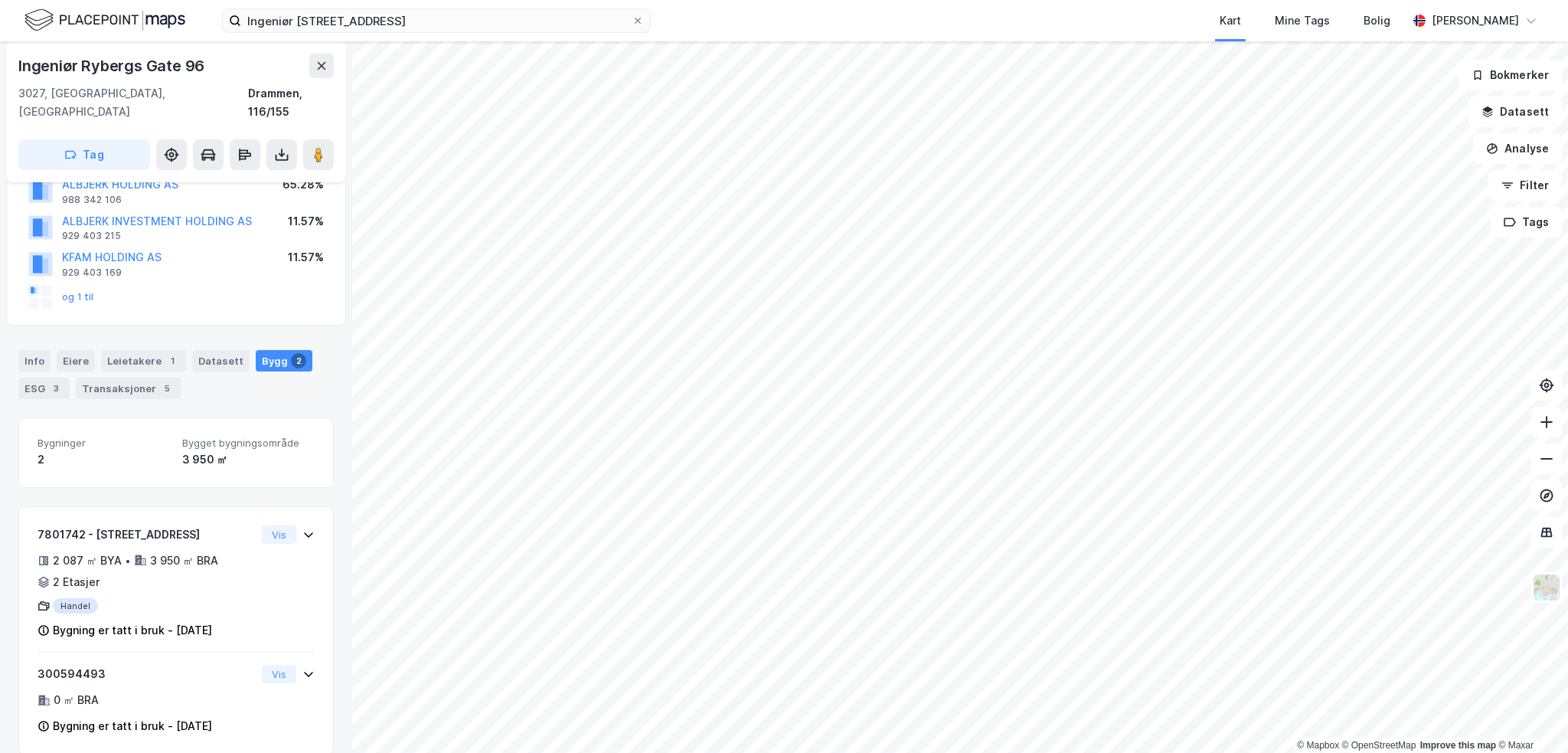
scroll to position [31, 0]
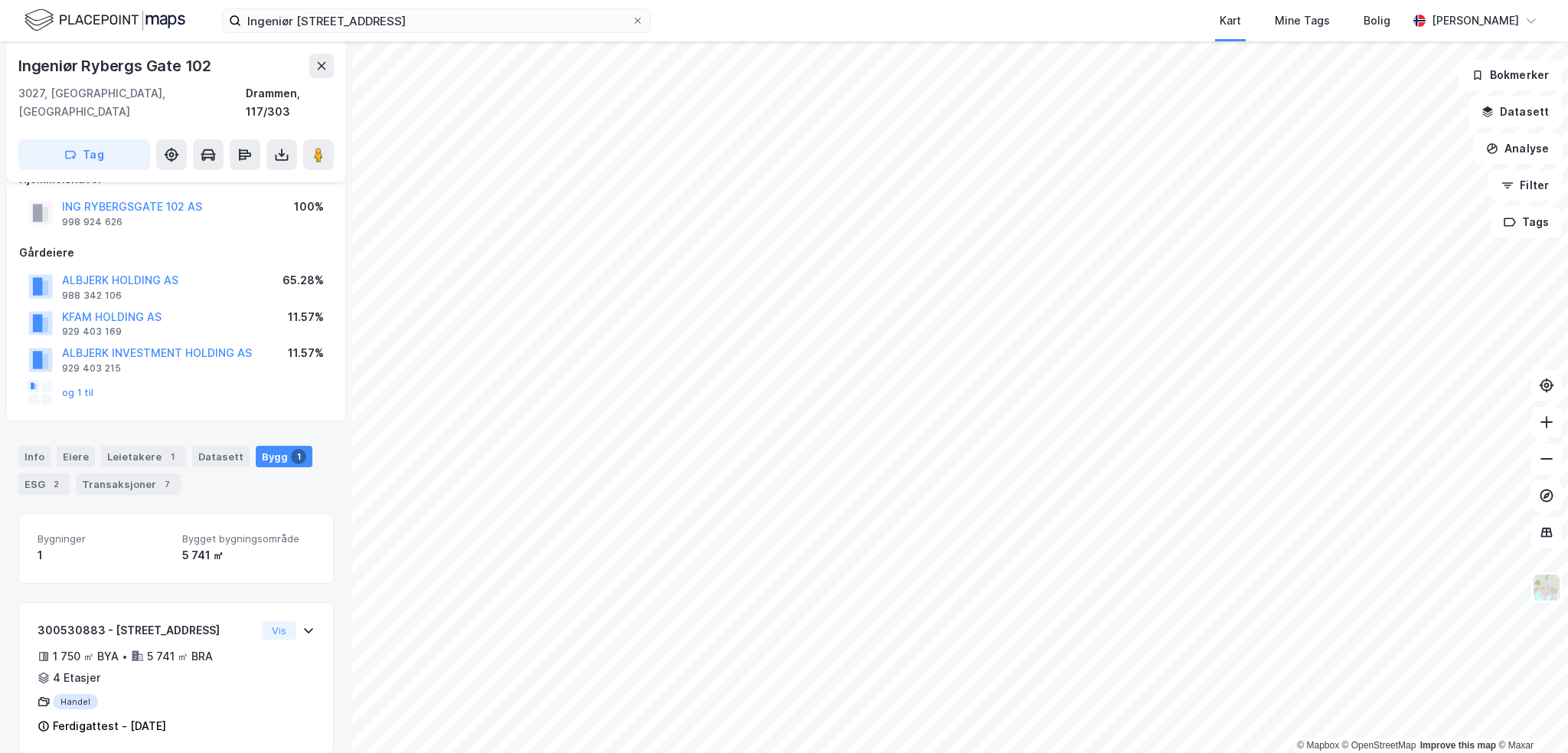
scroll to position [50, 0]
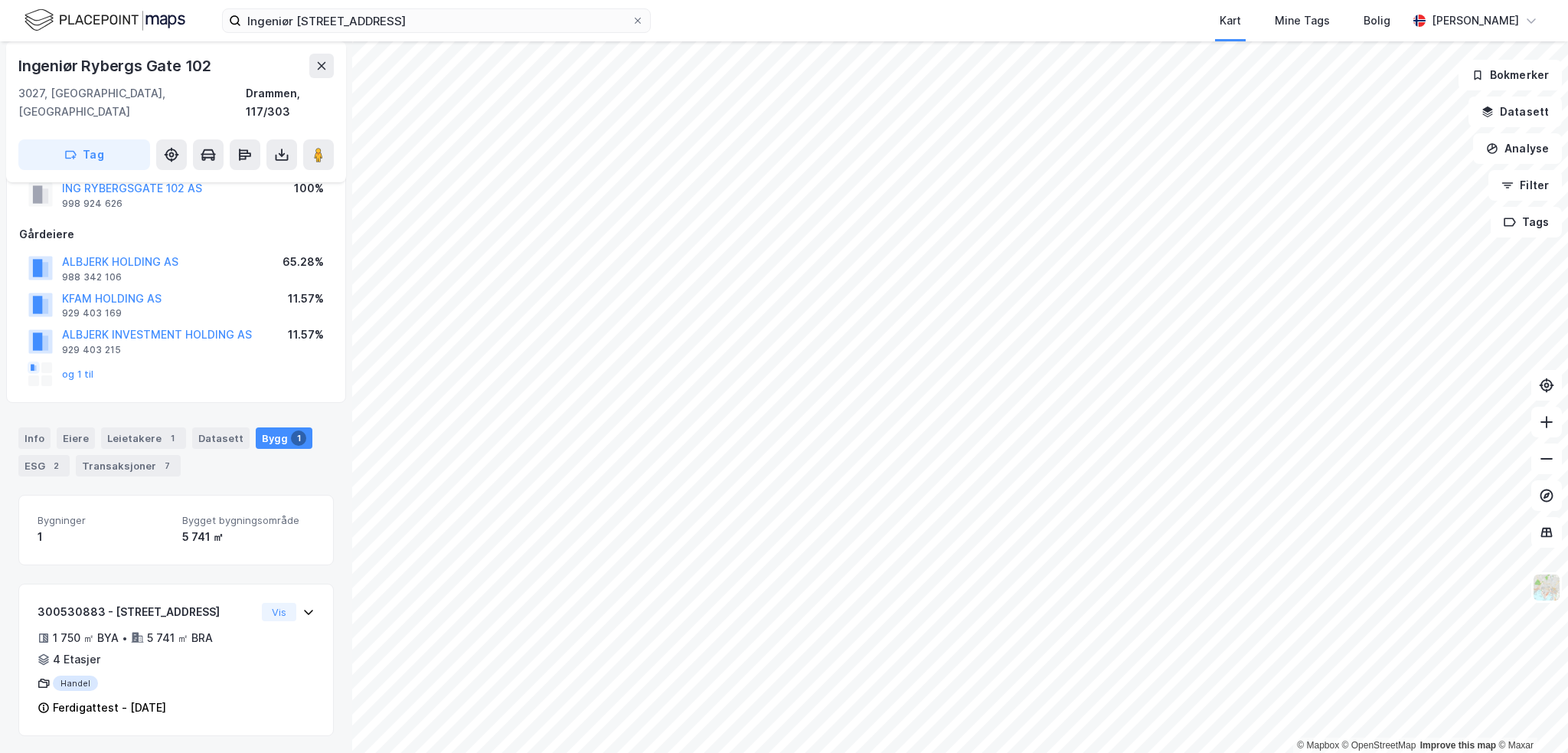
scroll to position [45, 0]
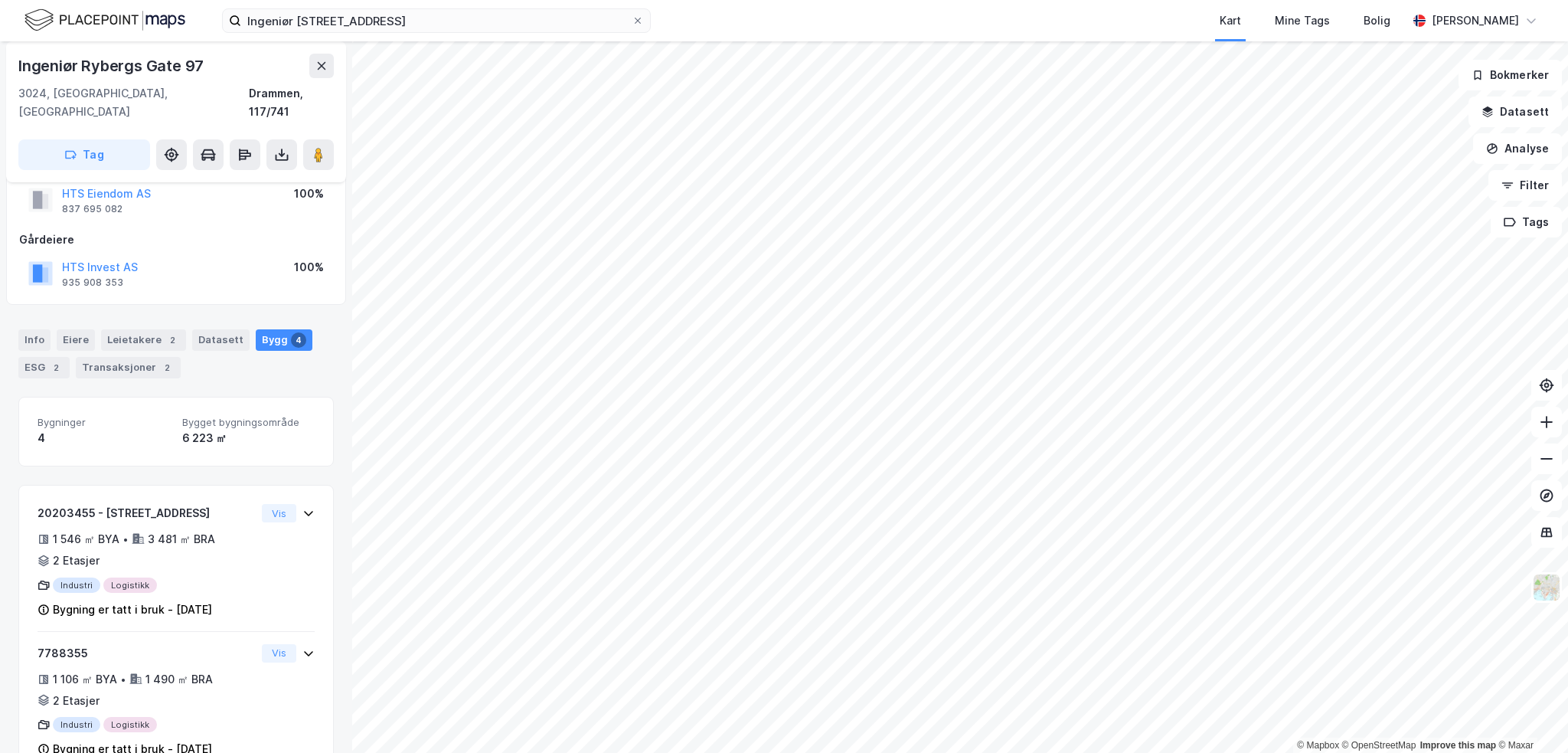
scroll to position [190, 0]
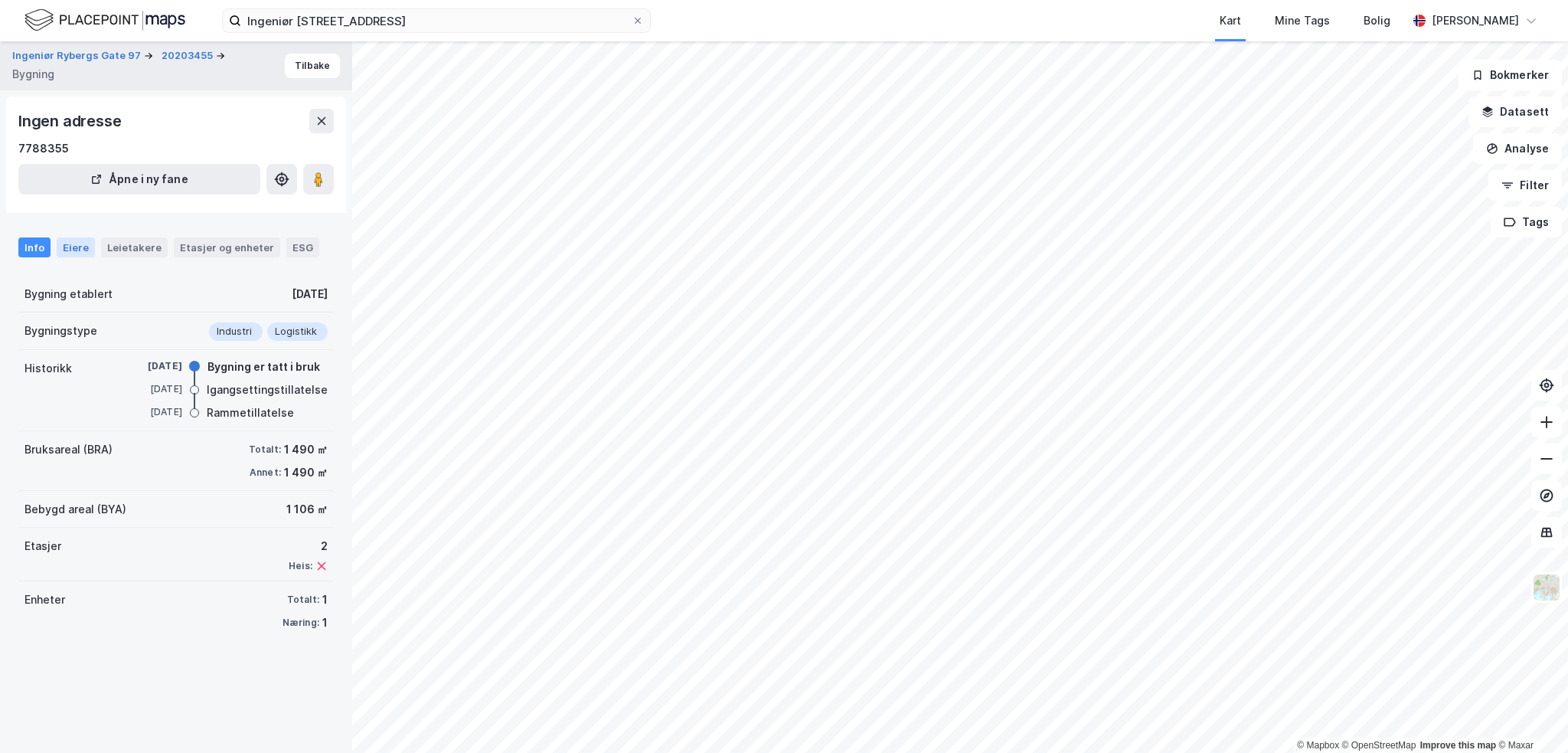
click at [72, 254] on div "Eiere" at bounding box center [75, 247] width 38 height 20
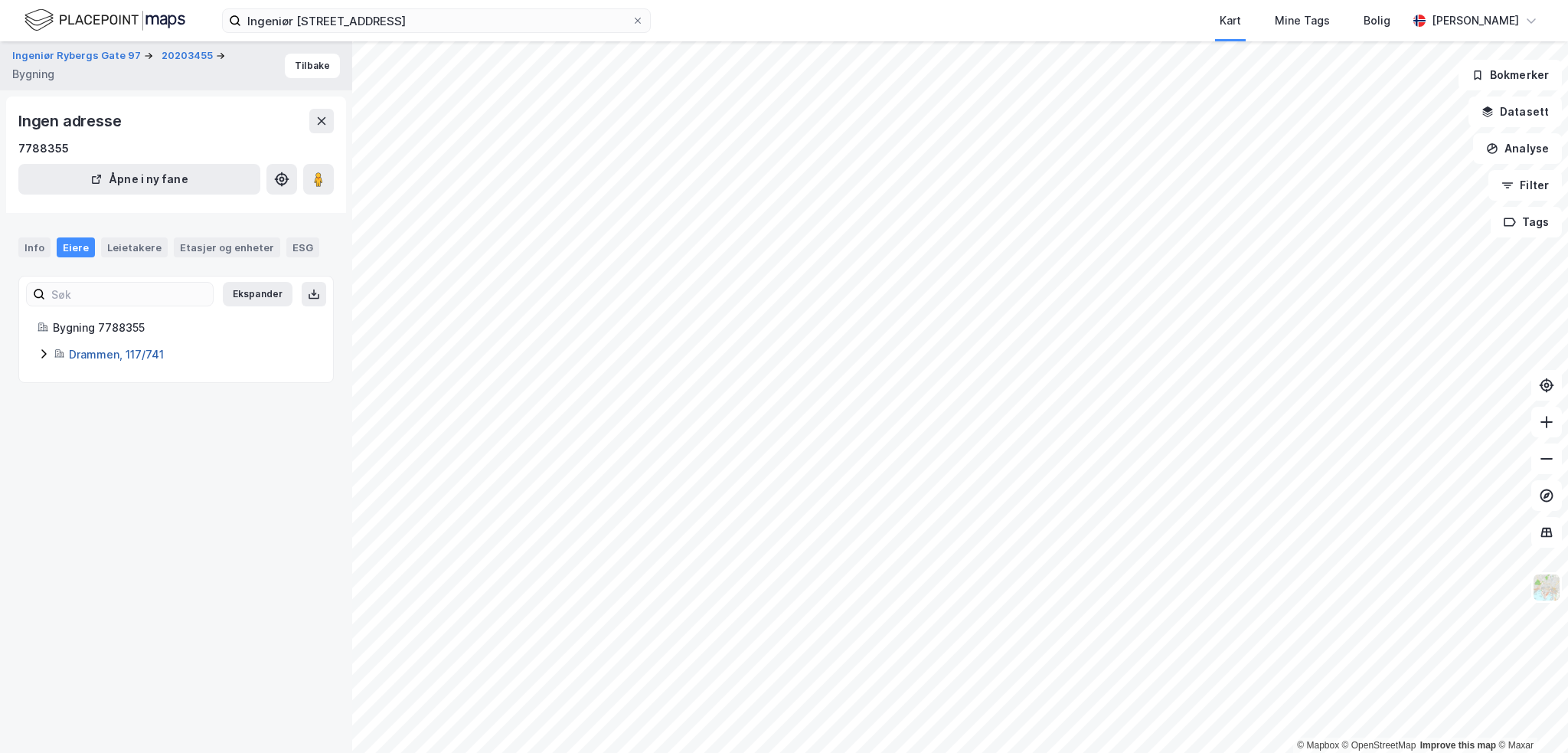
click at [122, 355] on link "Drammen, 117/741" at bounding box center [116, 354] width 95 height 13
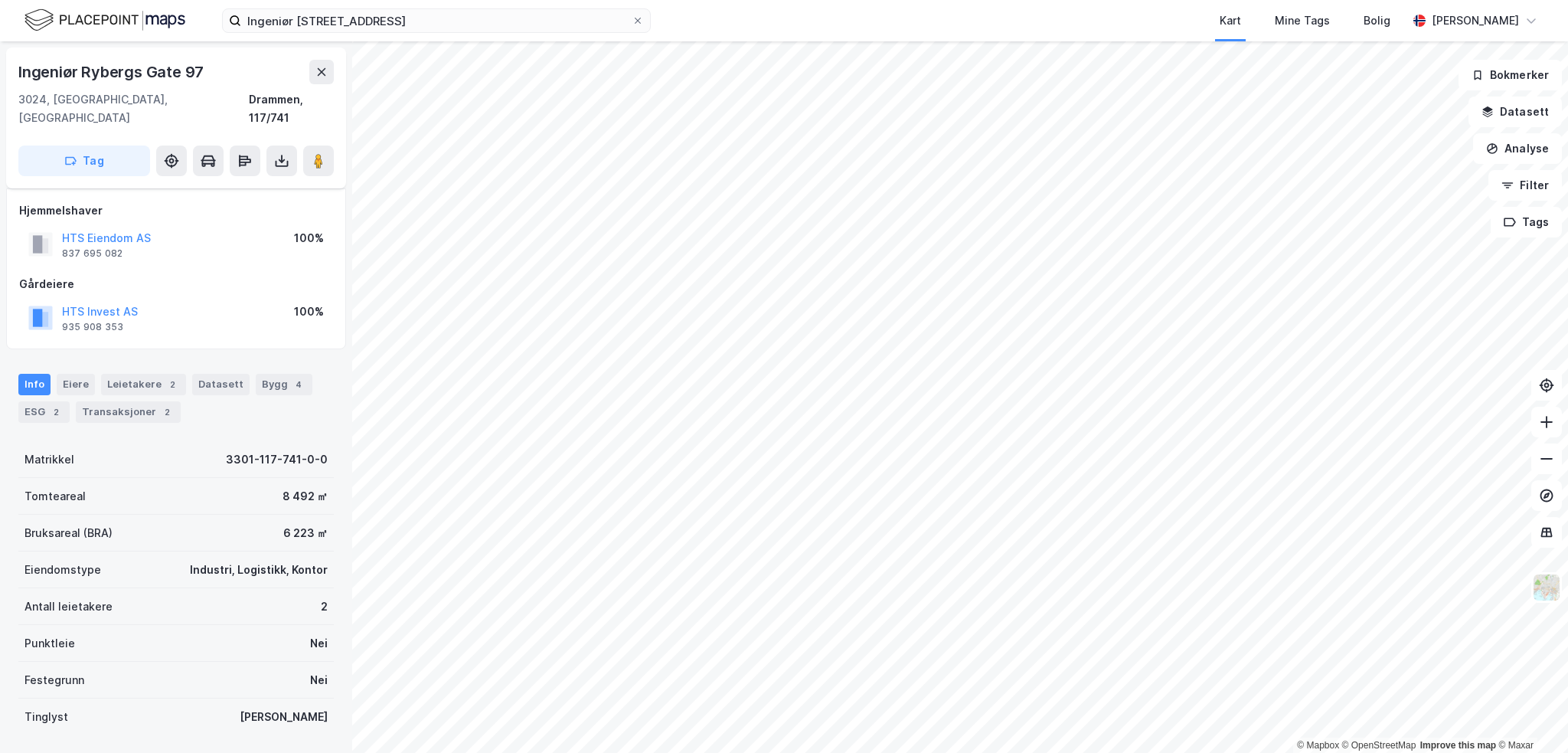
scroll to position [80, 0]
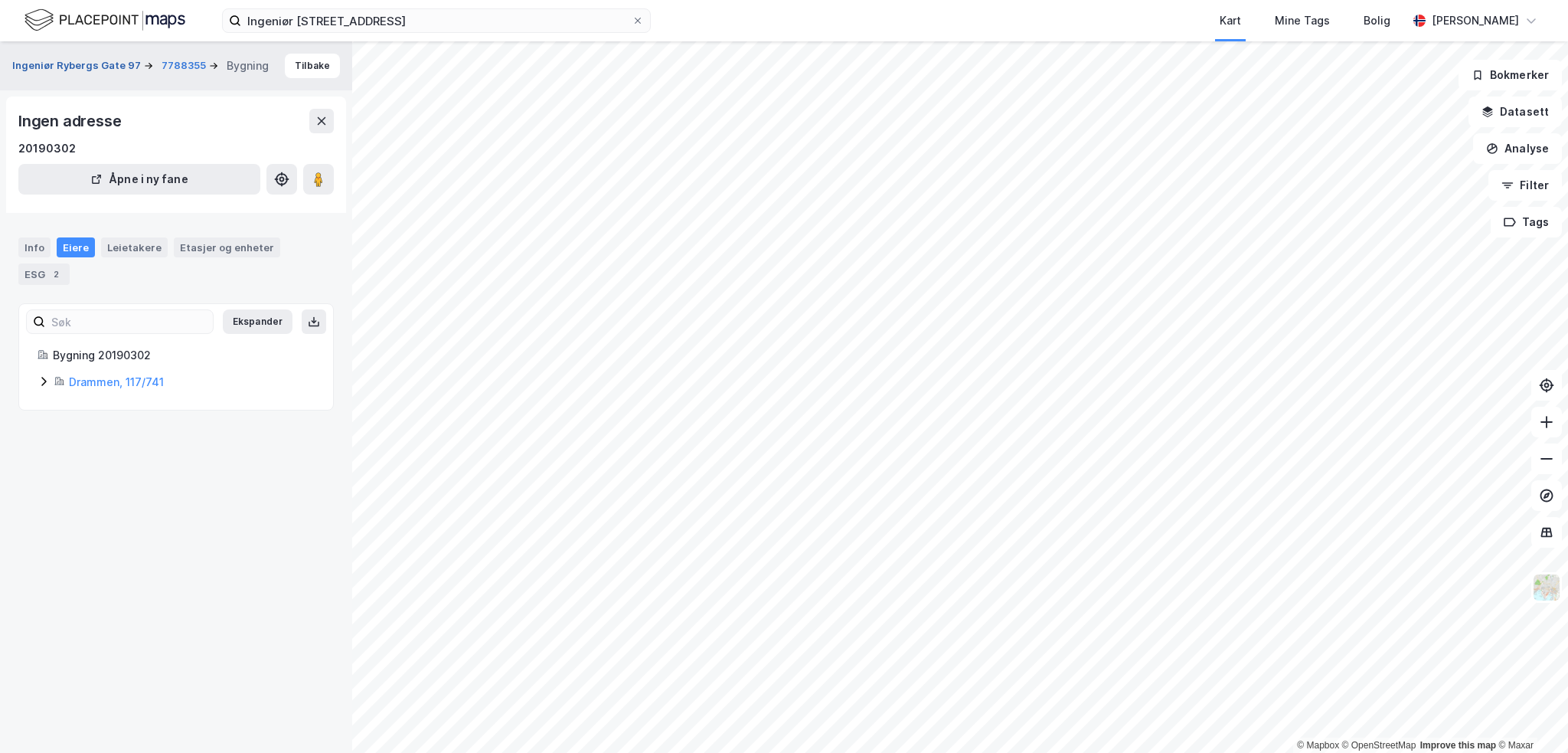
click at [112, 63] on button "Ingeniør Rybergs Gate 97" at bounding box center [78, 65] width 132 height 15
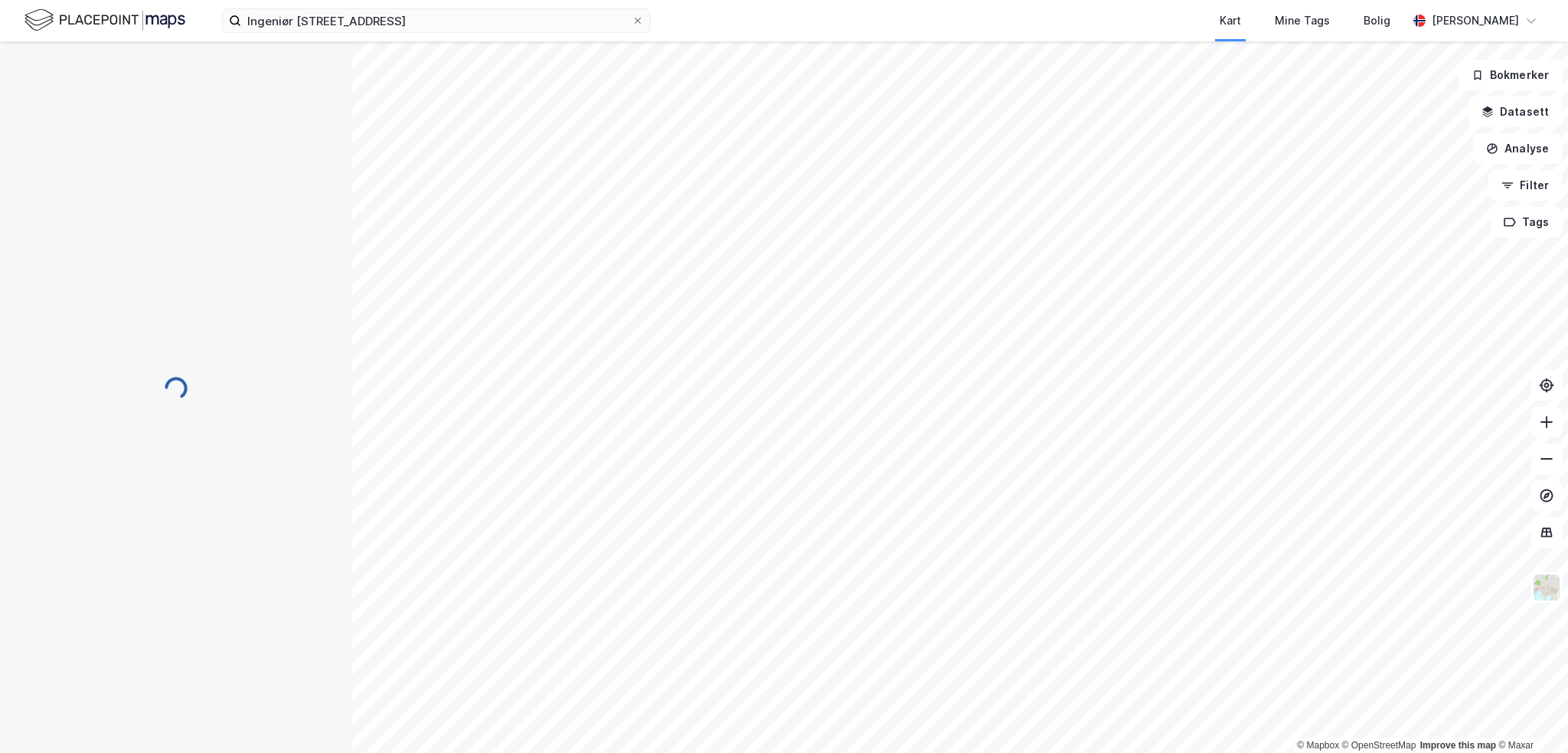
scroll to position [80, 0]
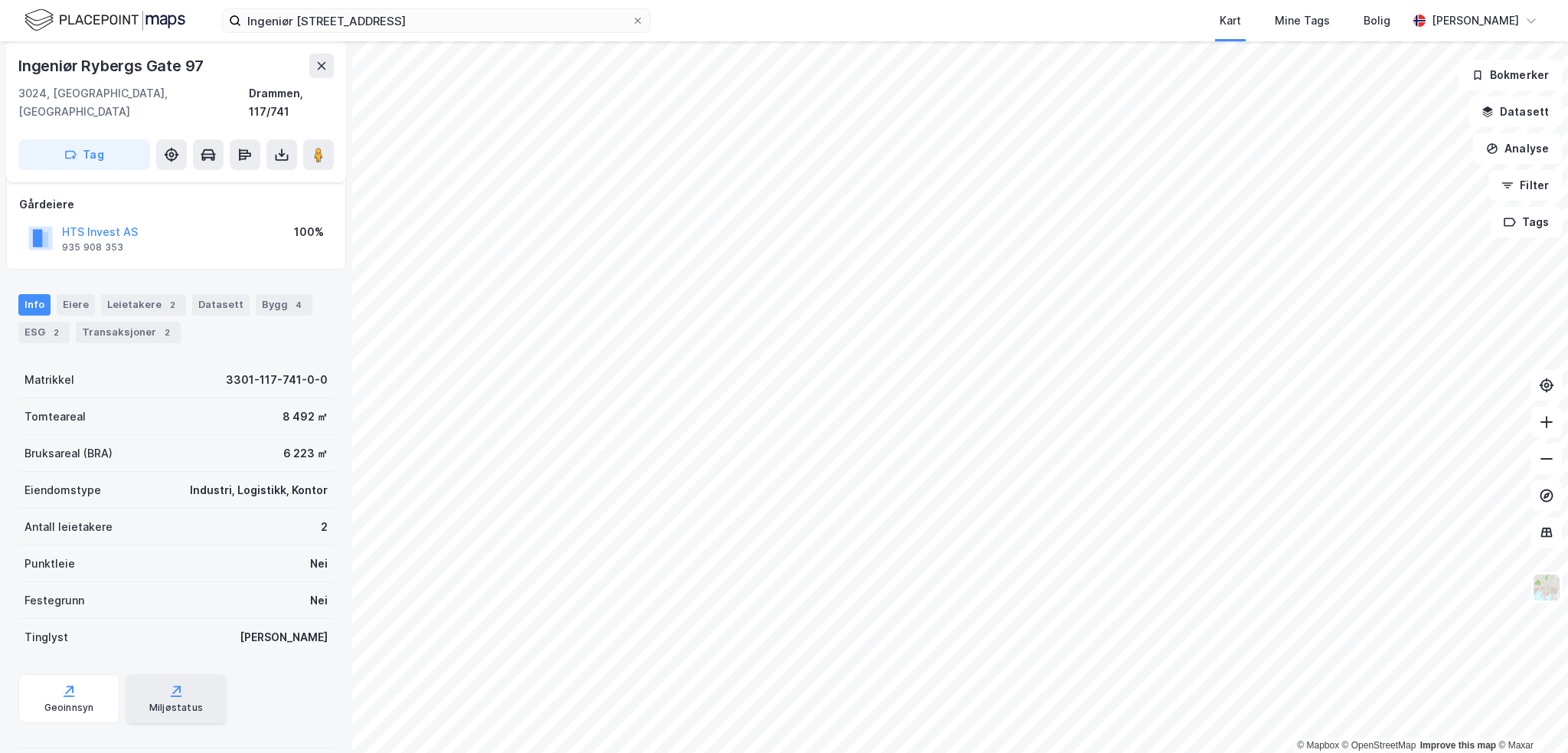
click at [178, 677] on div "Miljøstatus" at bounding box center [176, 699] width 101 height 49
click at [108, 322] on div "Transaksjoner 2" at bounding box center [128, 332] width 105 height 21
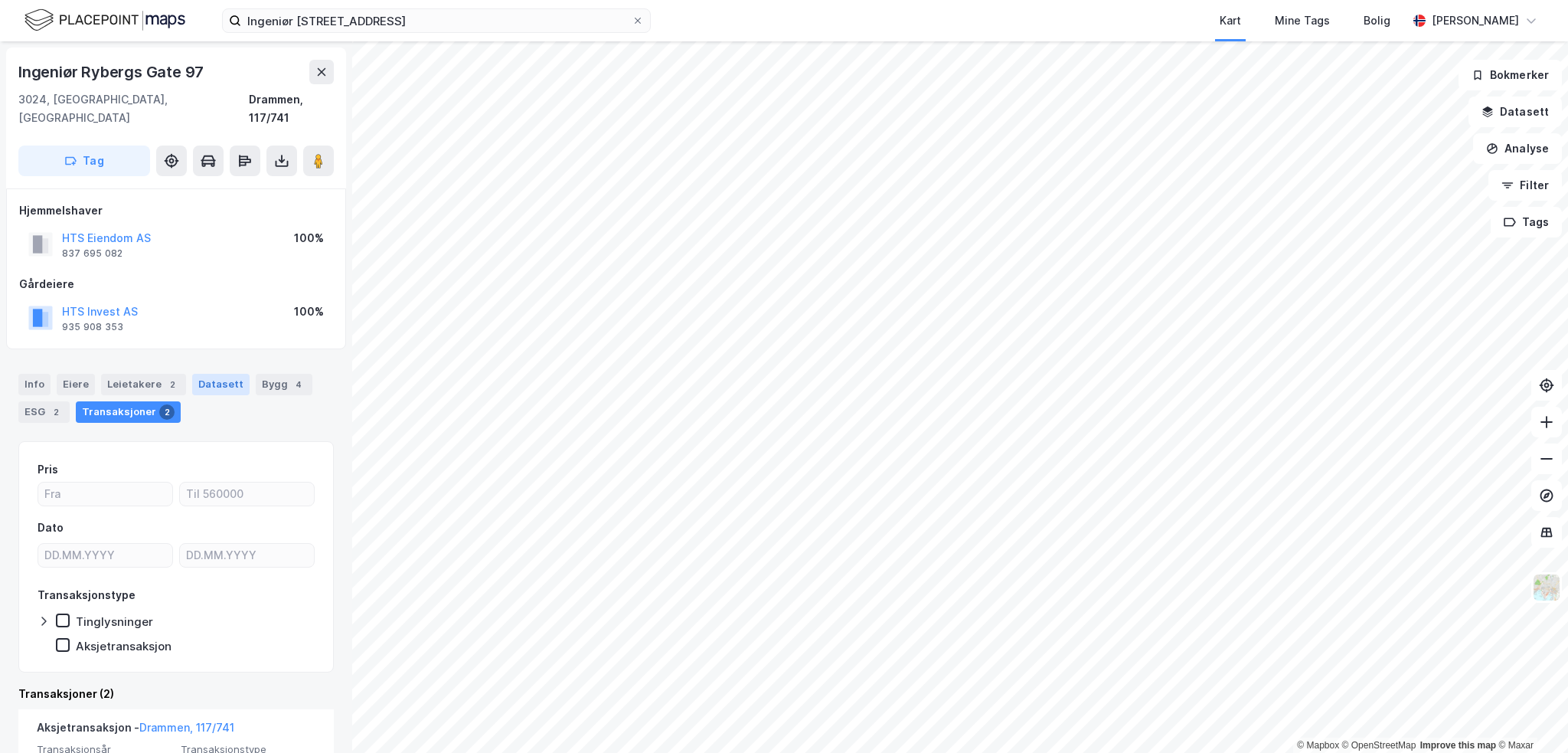
click at [199, 374] on div "Datasett" at bounding box center [221, 384] width 57 height 21
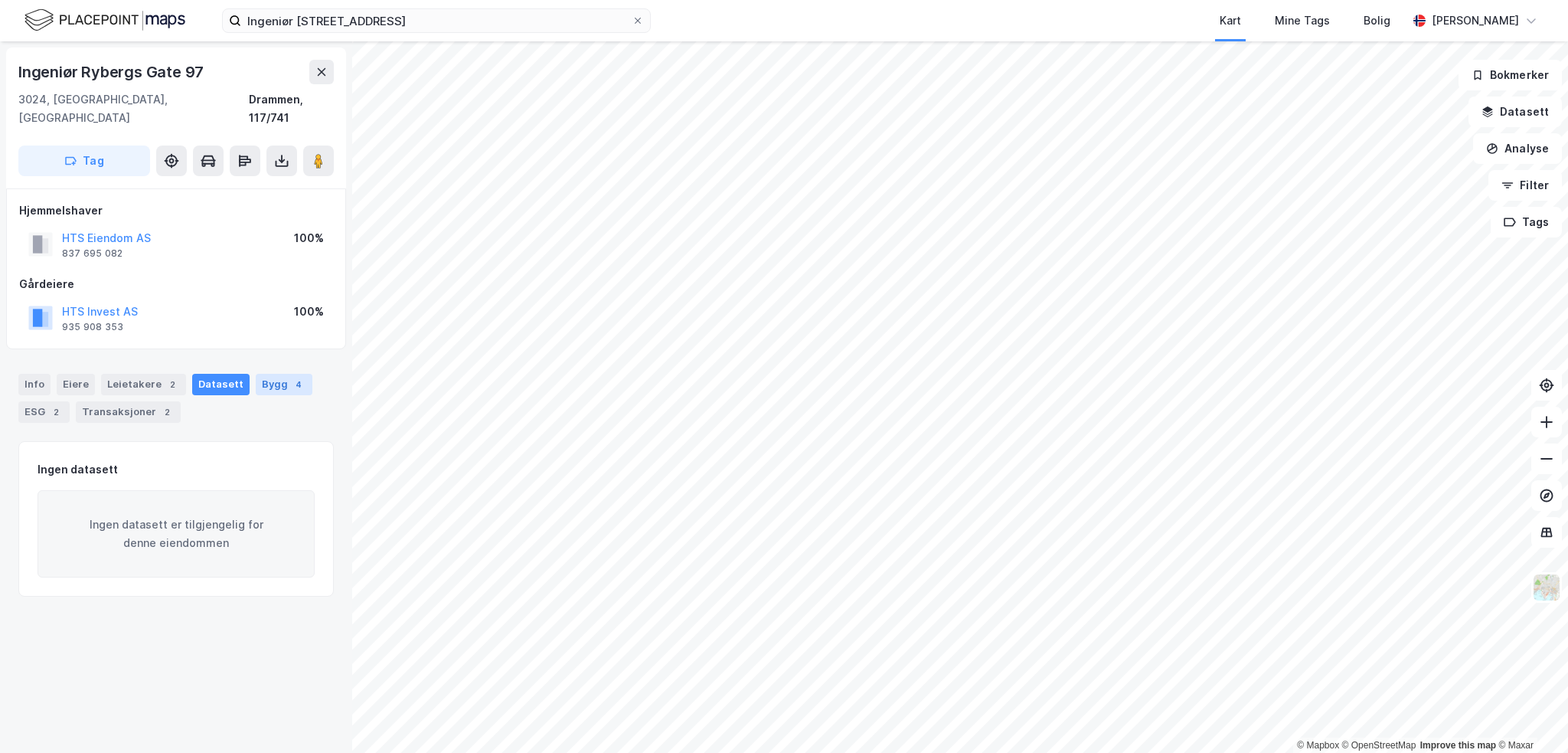
click at [272, 374] on div "Bygg 4" at bounding box center [284, 384] width 56 height 21
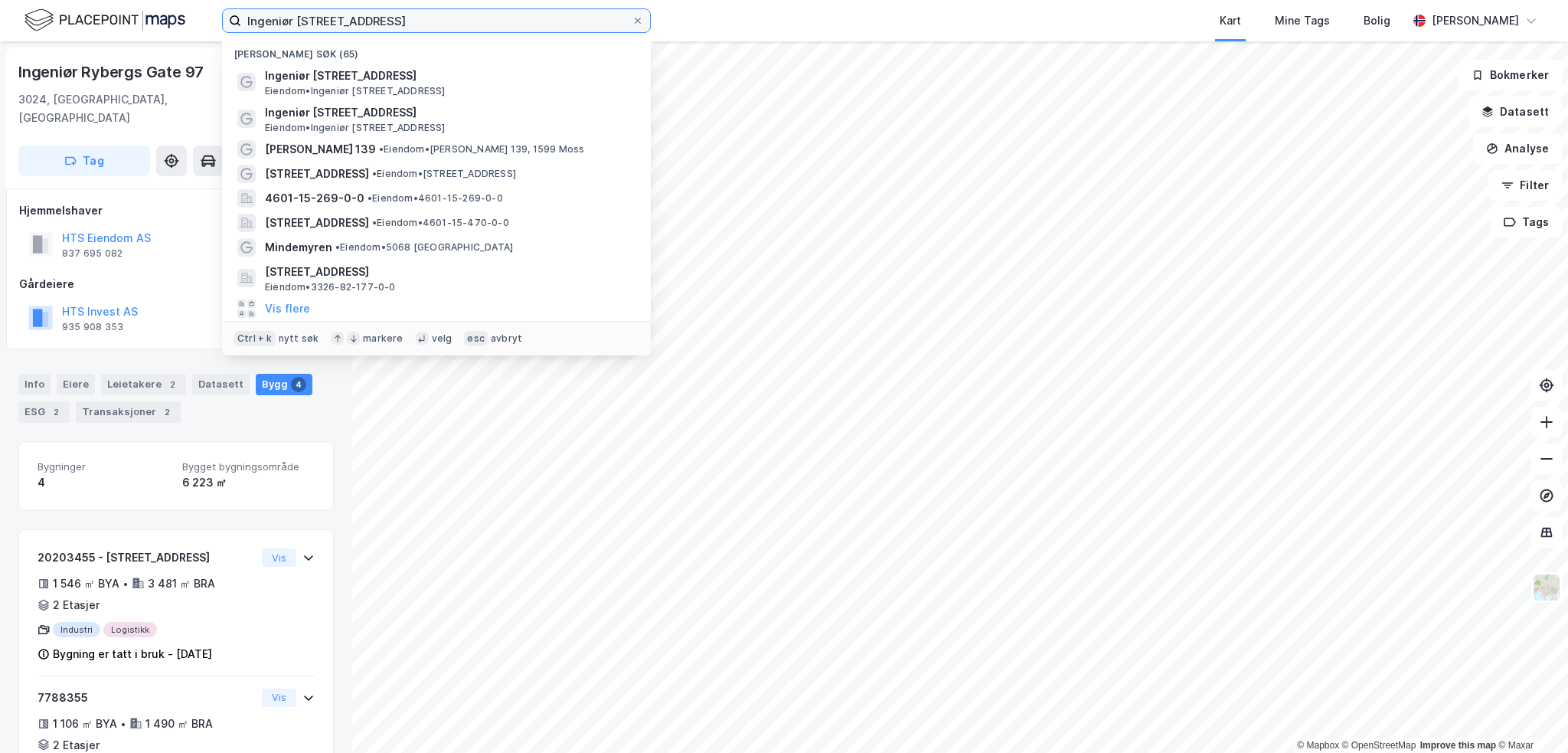
click at [416, 24] on input "Ingeniør [STREET_ADDRESS]" at bounding box center [436, 21] width 390 height 23
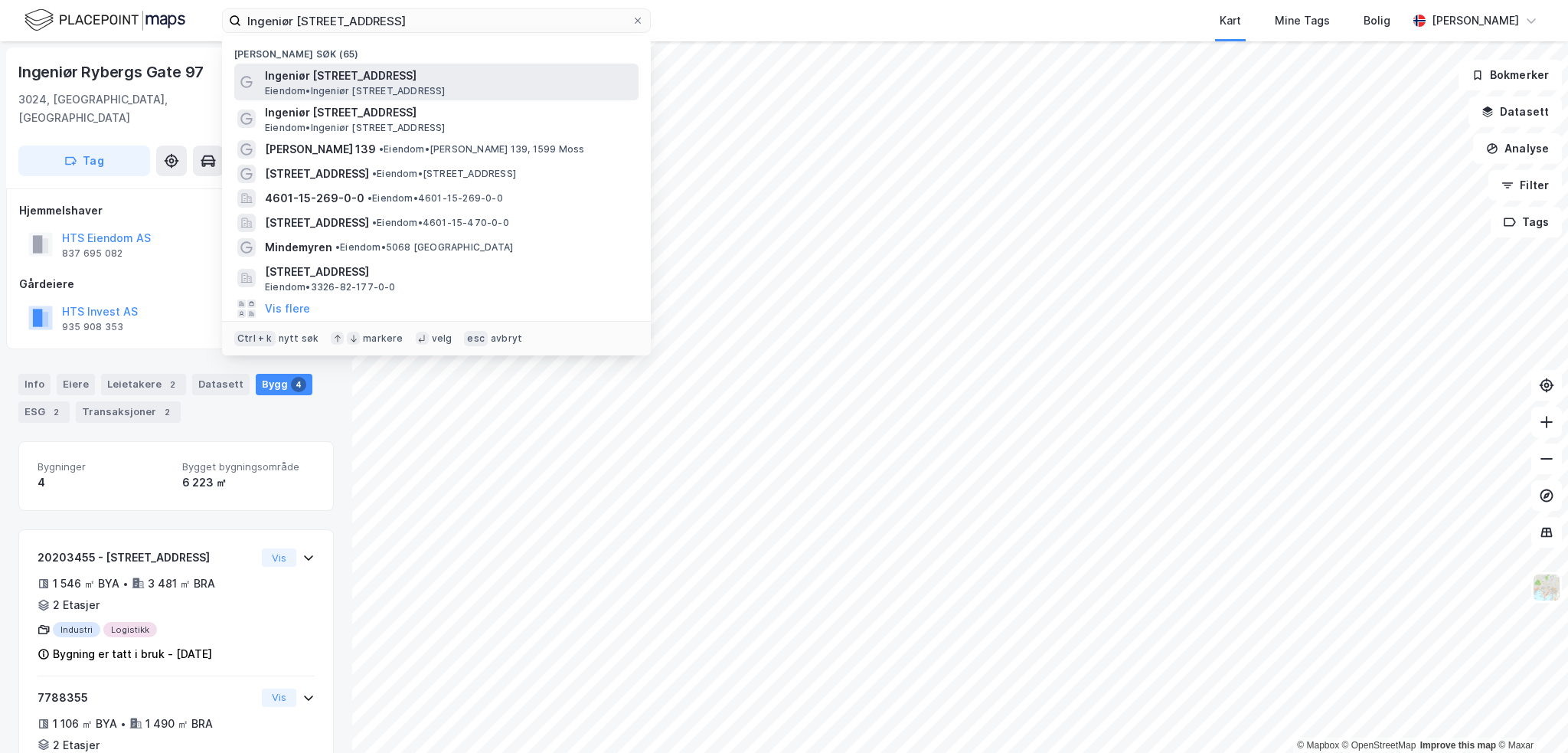
click at [360, 80] on span "Ingeniør [STREET_ADDRESS]" at bounding box center [448, 76] width 367 height 18
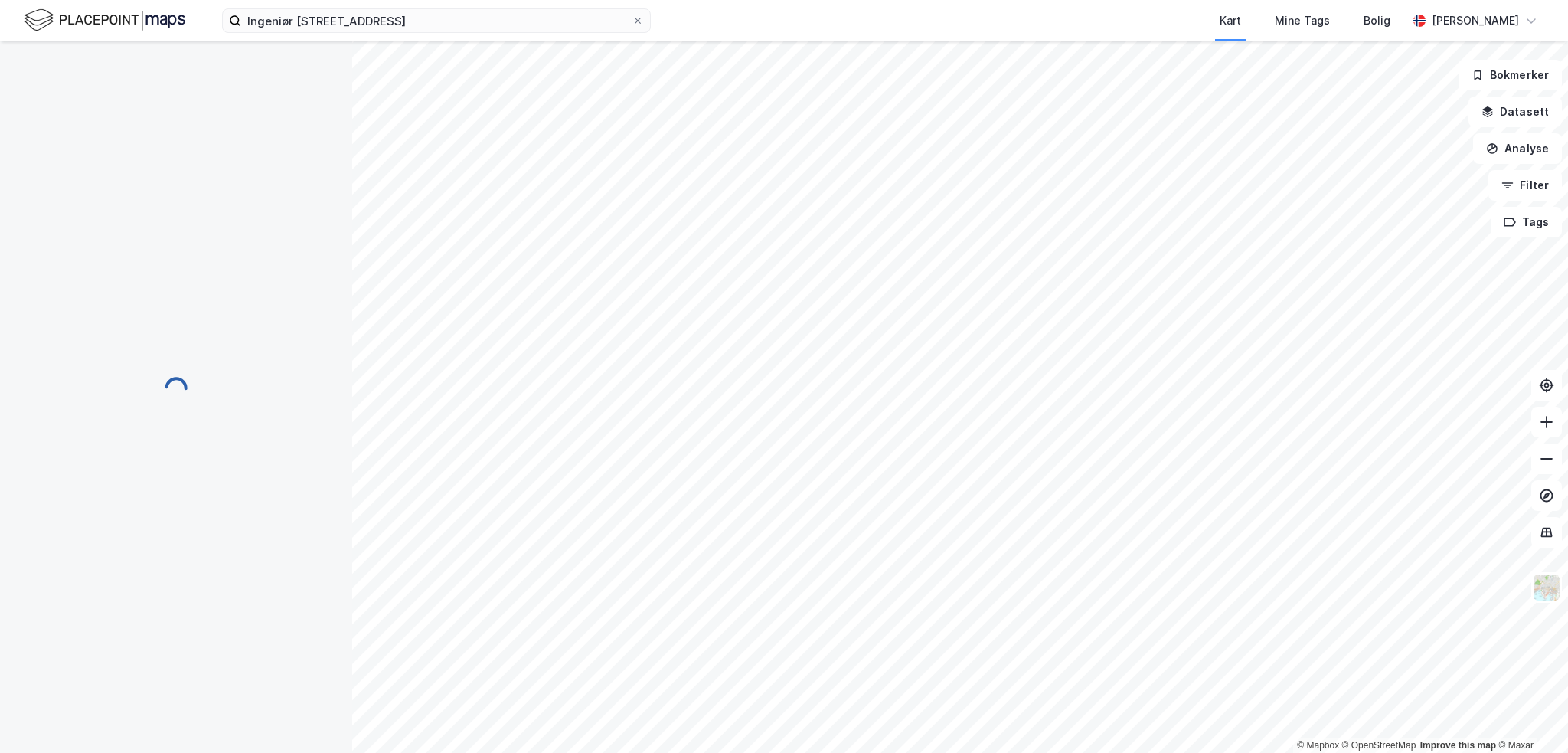
scroll to position [80, 0]
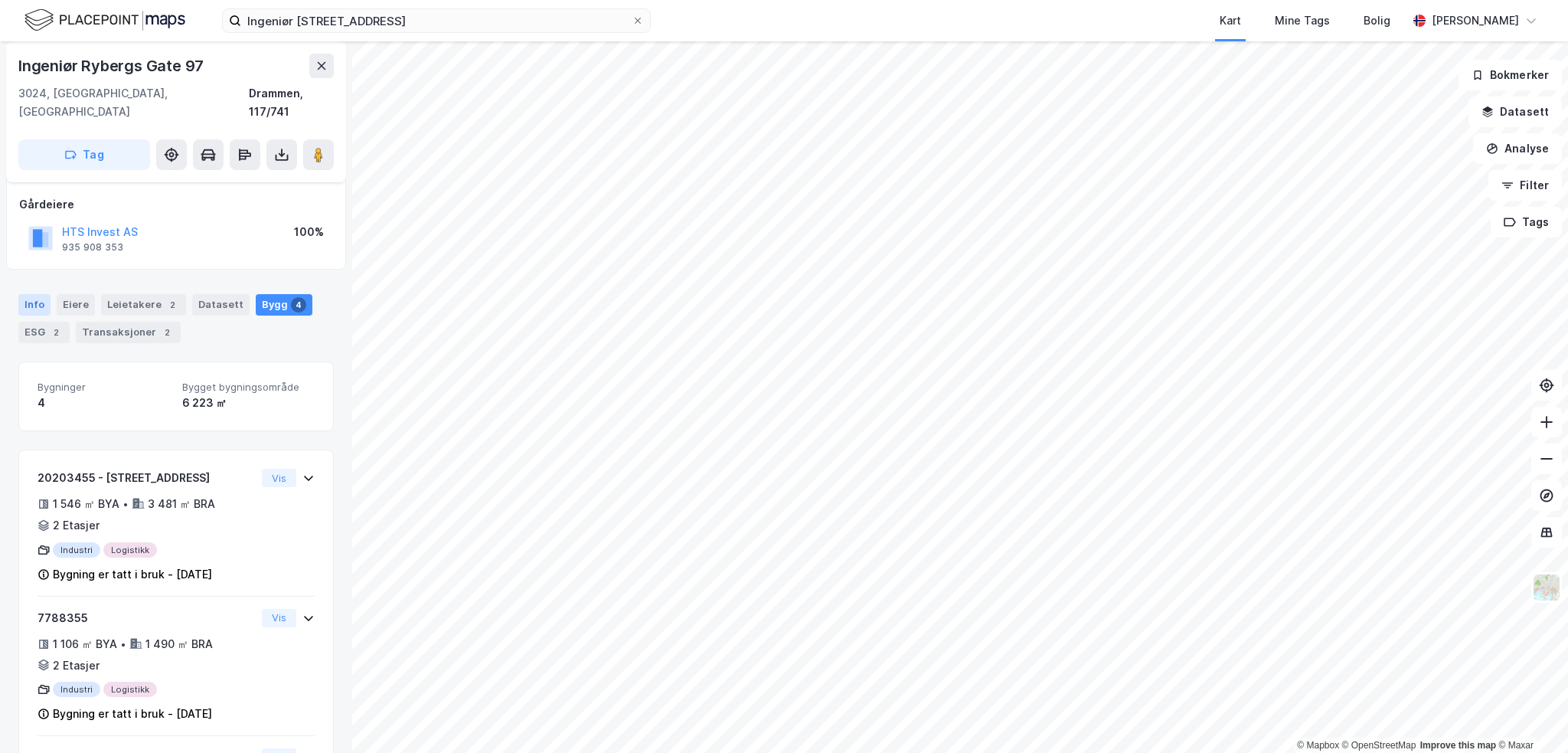
click at [37, 294] on div "Info" at bounding box center [34, 305] width 32 height 21
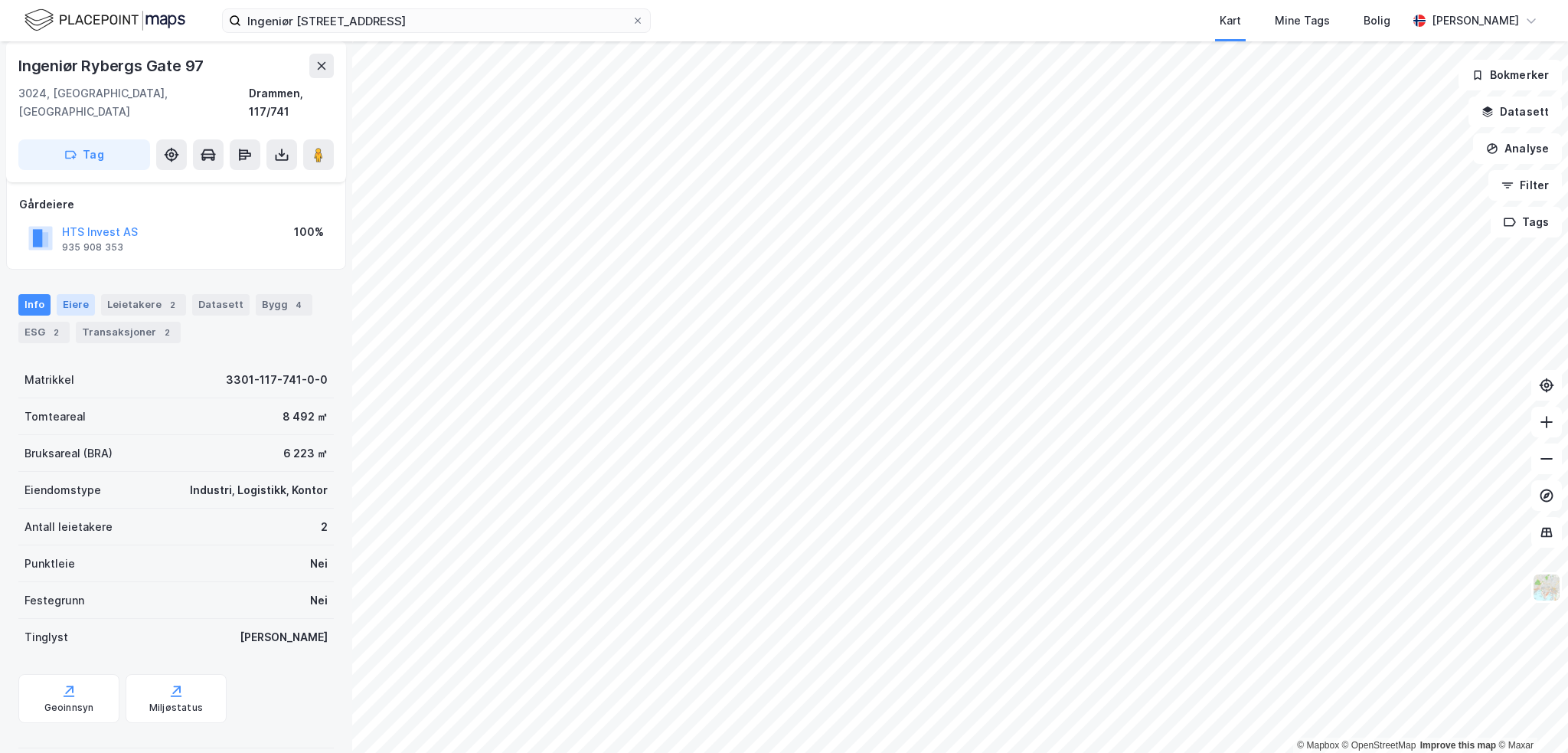
click at [76, 294] on div "Eiere" at bounding box center [75, 305] width 38 height 21
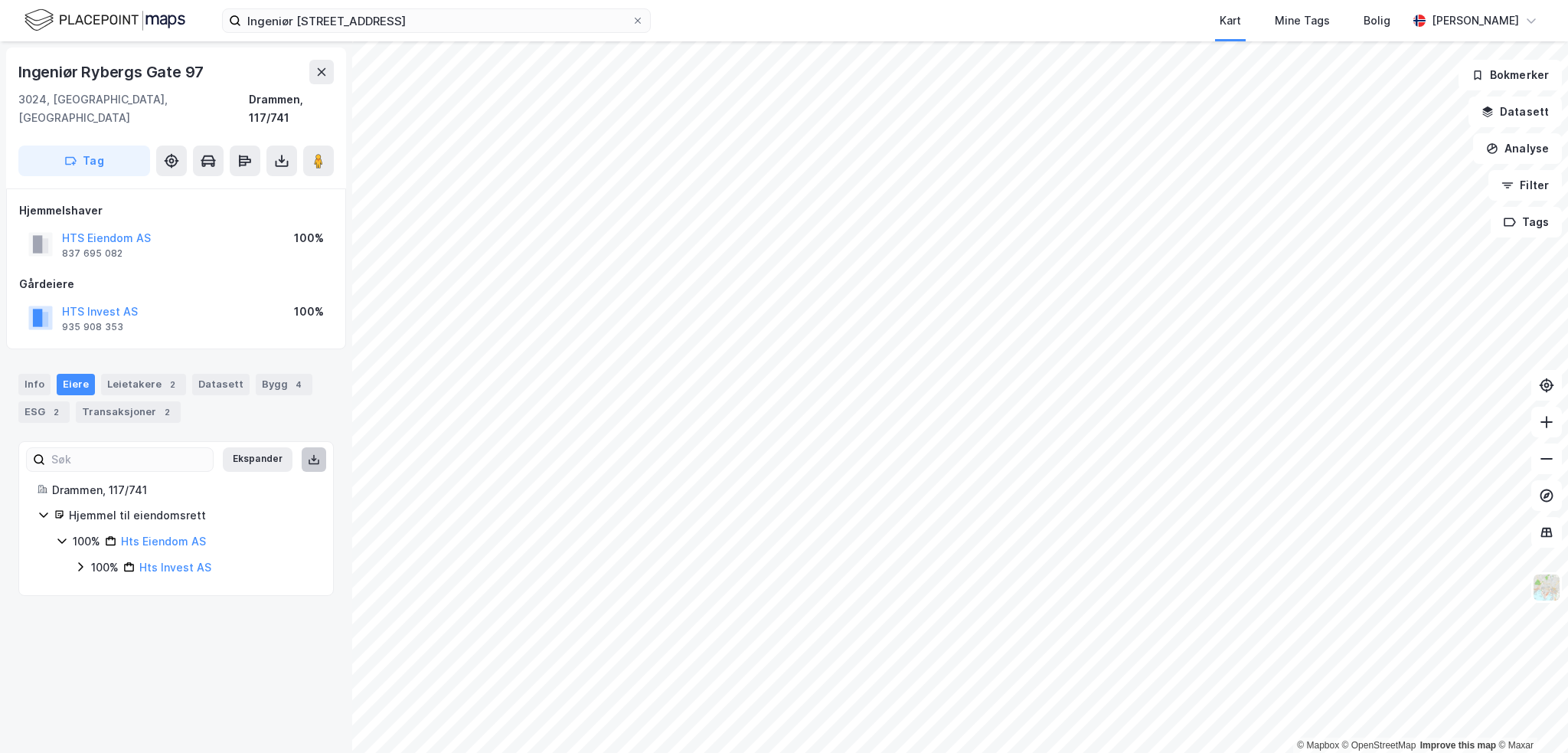
click at [308, 459] on icon at bounding box center [313, 461] width 10 height 6
click at [169, 377] on div "2" at bounding box center [172, 384] width 15 height 15
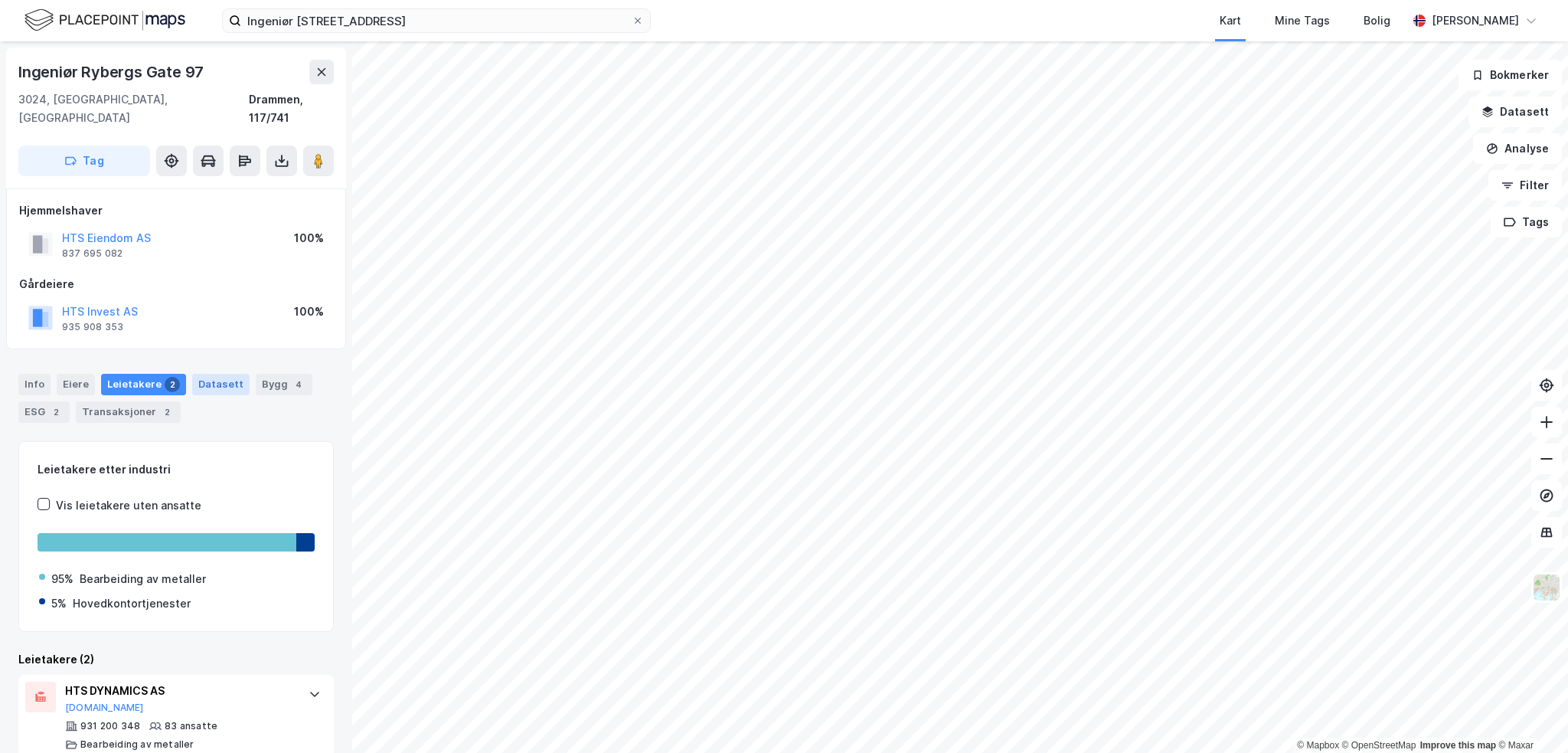
click at [208, 374] on div "Datasett" at bounding box center [221, 384] width 57 height 21
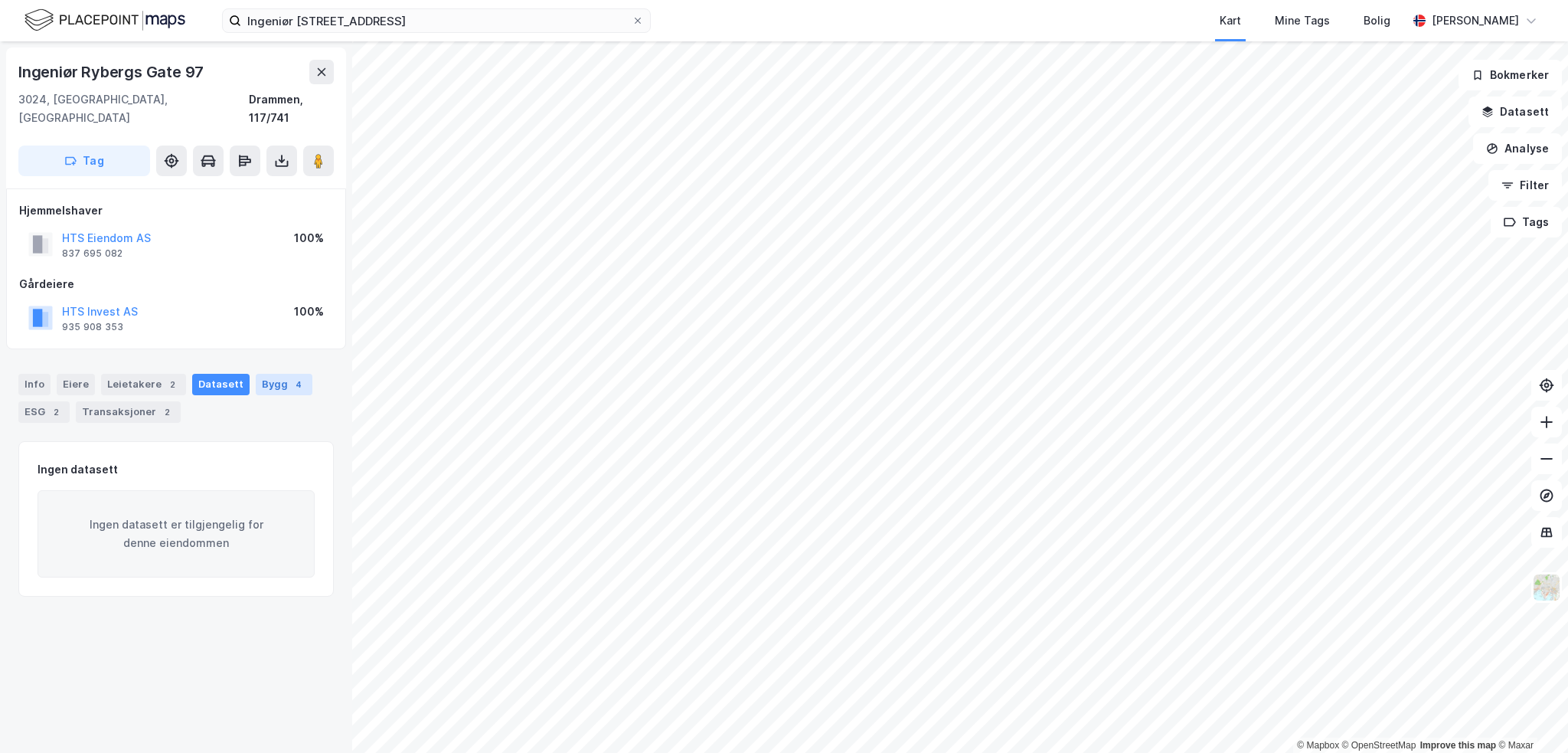
click at [271, 374] on div "Bygg 4" at bounding box center [284, 384] width 56 height 21
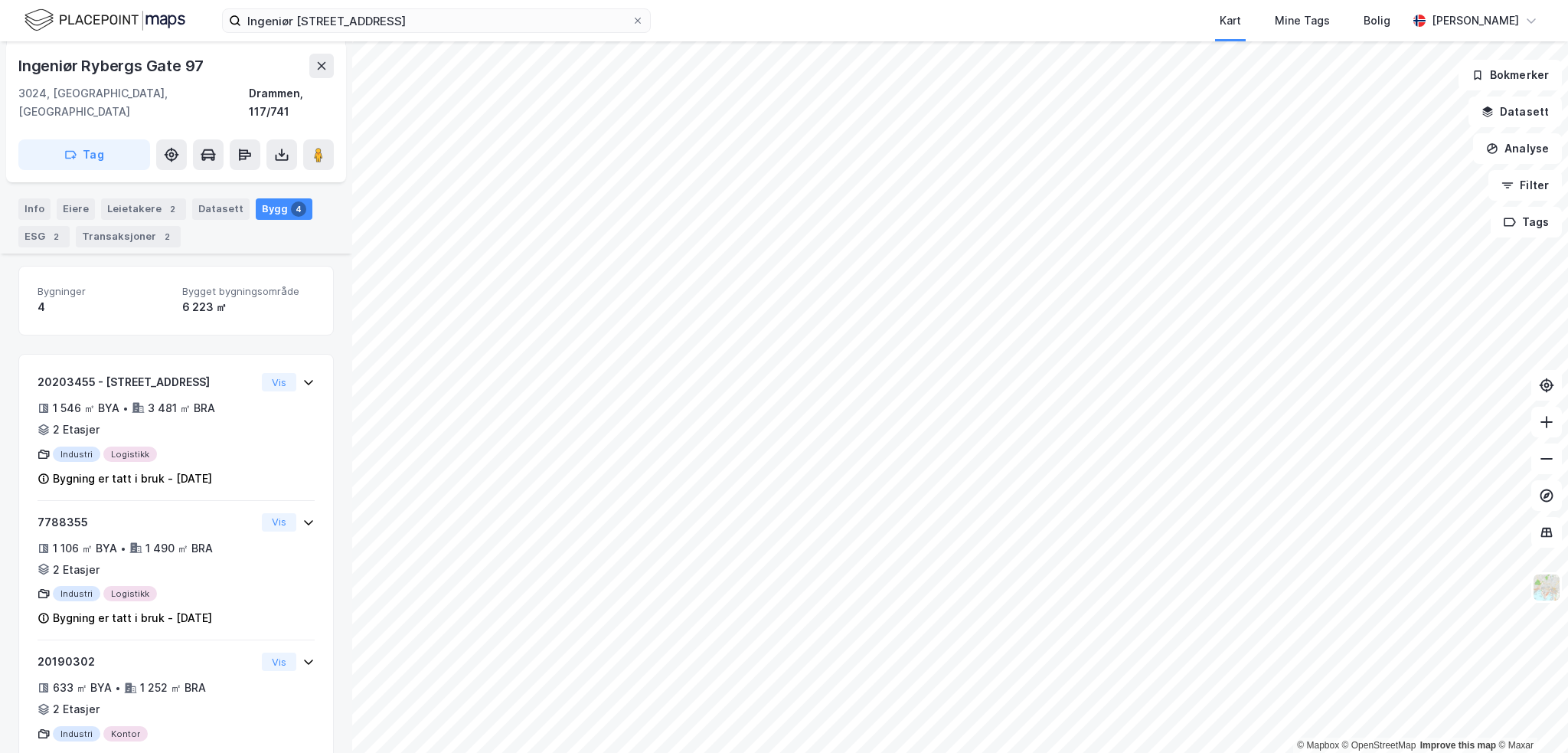
scroll to position [150, 0]
